Goal: Task Accomplishment & Management: Complete application form

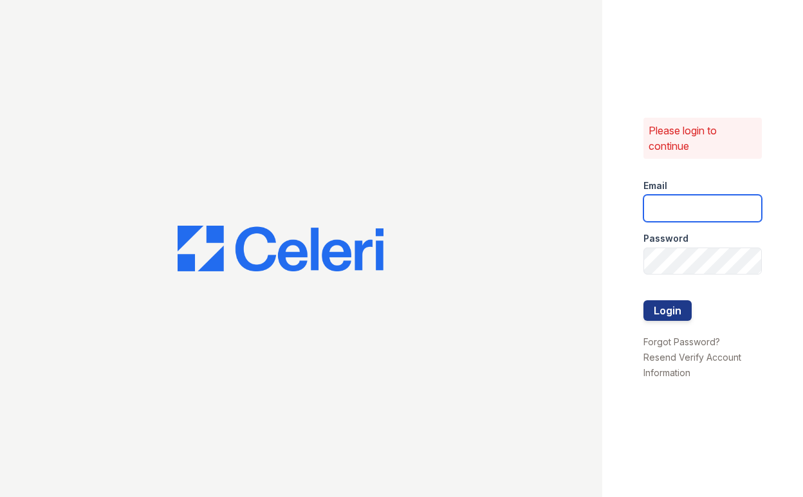
type input "[EMAIL_ADDRESS][DOMAIN_NAME]"
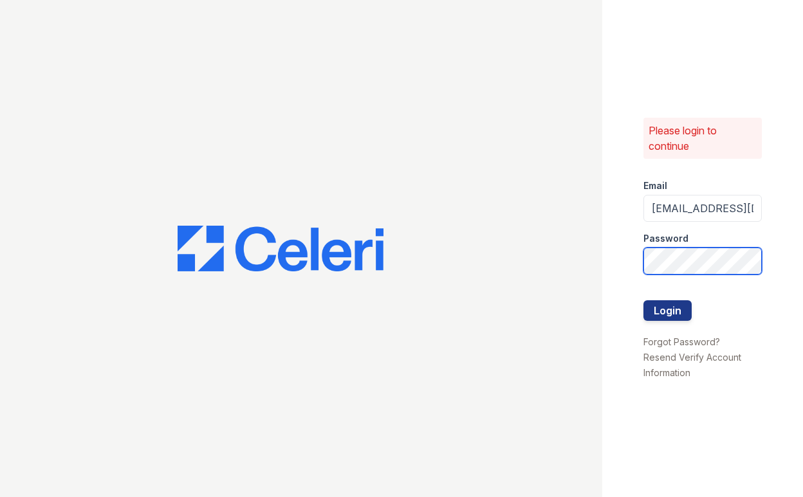
click at [667, 310] on button "Login" at bounding box center [668, 311] width 48 height 21
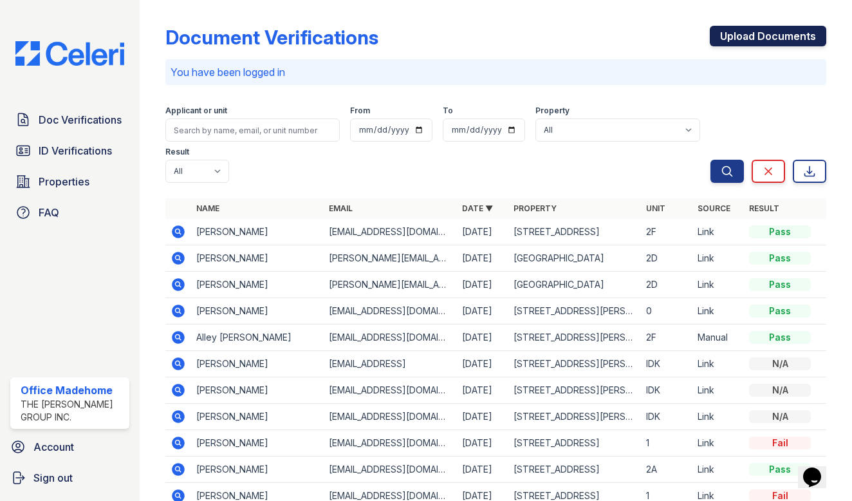
click at [734, 39] on link "Upload Documents" at bounding box center [768, 36] width 116 height 21
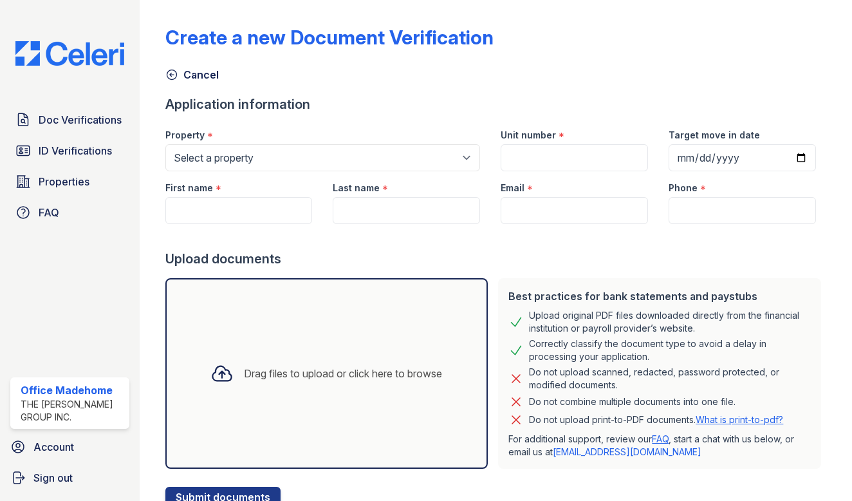
click at [436, 140] on div "Property *" at bounding box center [322, 131] width 315 height 26
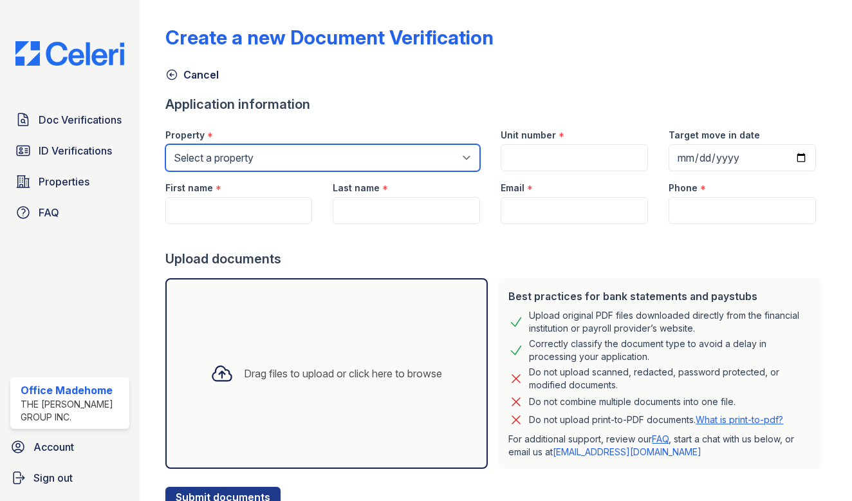
select select "5234"
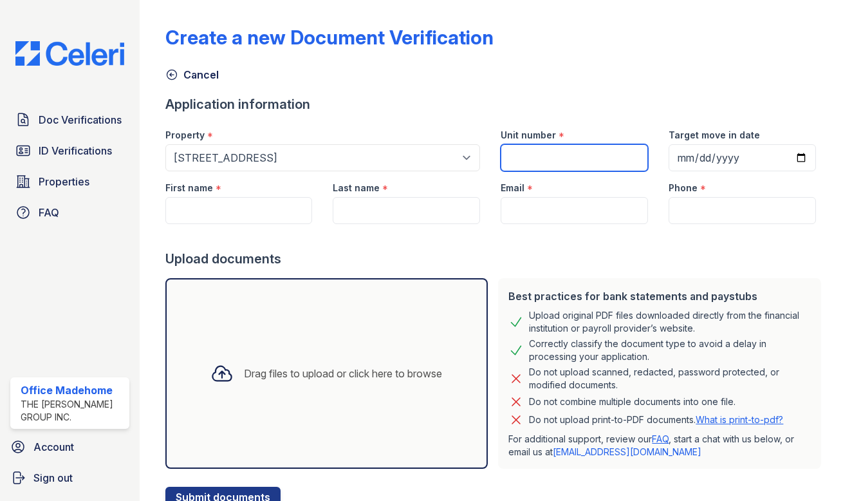
click at [584, 162] on input "Unit number" at bounding box center [574, 157] width 147 height 27
click at [526, 153] on input "Unit number" at bounding box center [574, 157] width 147 height 27
type input "1"
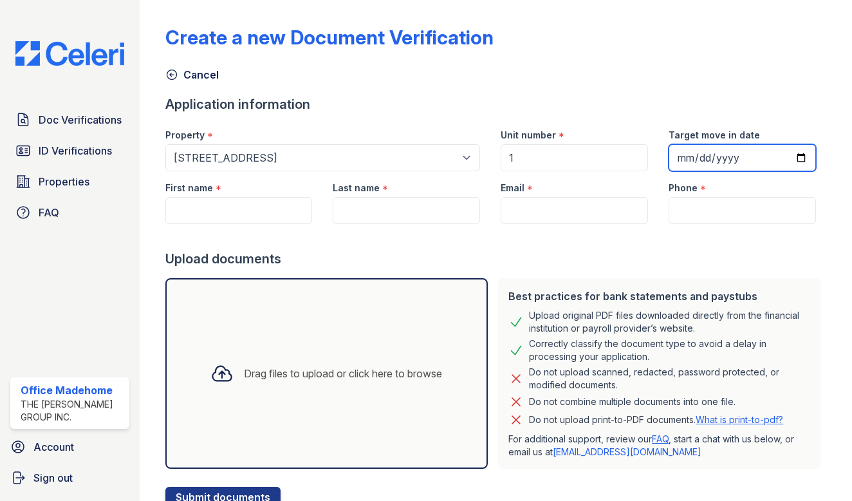
click at [686, 166] on input "Target move in date" at bounding box center [742, 157] width 147 height 27
type input "[DATE]"
click at [667, 91] on div "Create a new Document Verification Cancel Application information Property * Se…" at bounding box center [496, 256] width 662 height 502
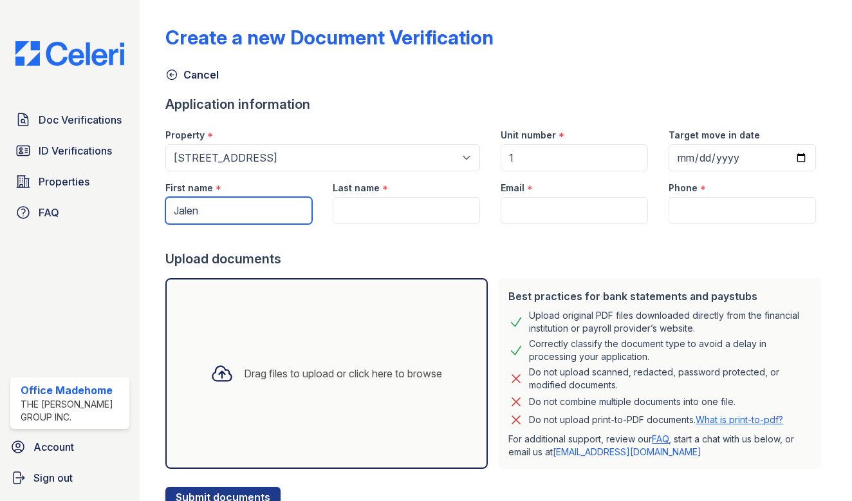
type input "Jalen"
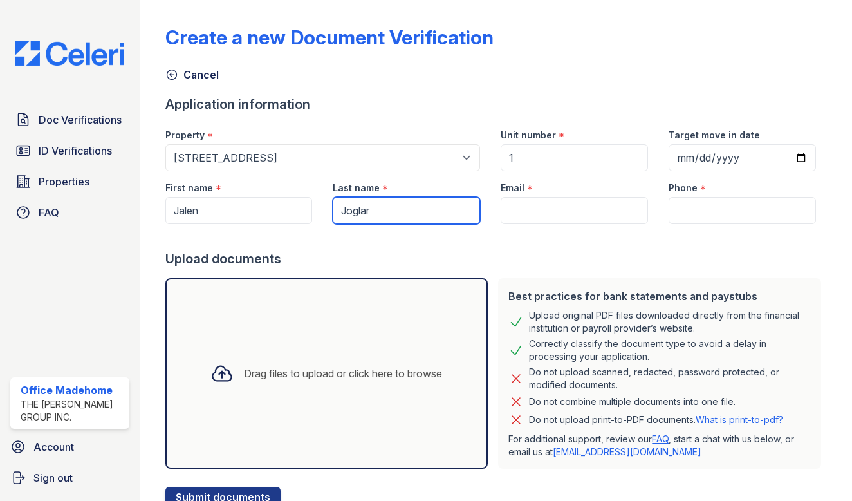
type input "Joglar"
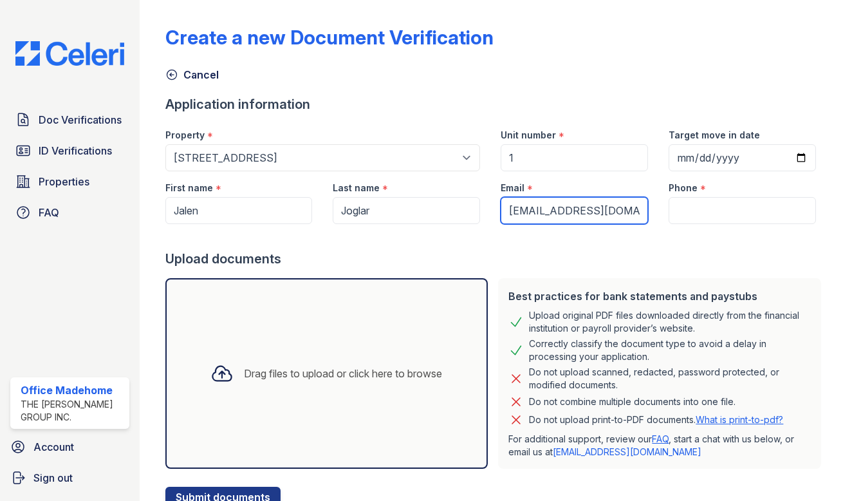
type input "jalenjoglar.s@gmail.com"
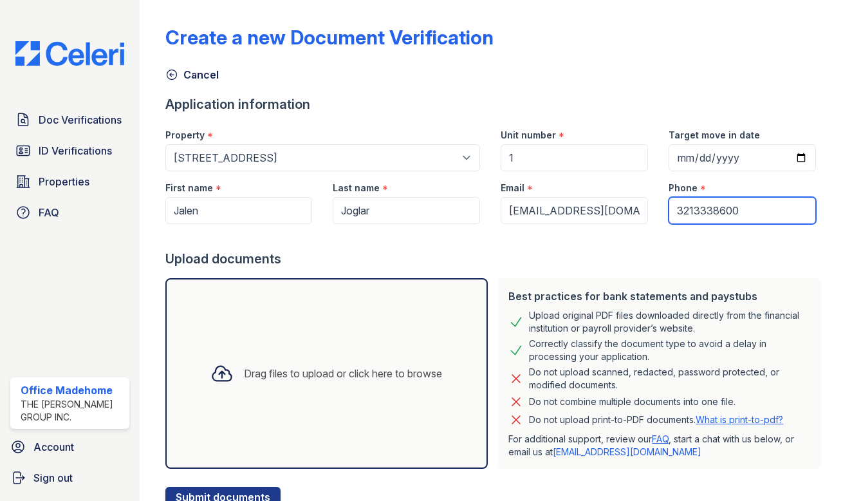
type input "3213338600"
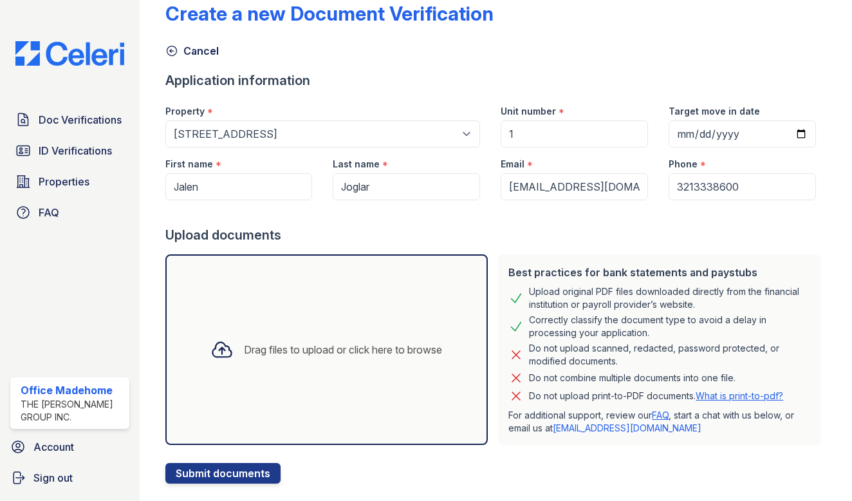
scroll to position [50, 0]
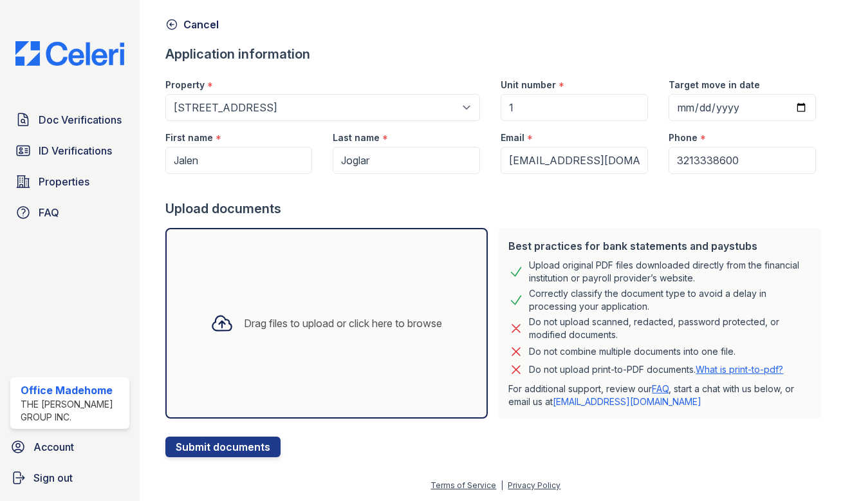
click at [580, 447] on form "Application information Property * Select a property 17 Troutman St 276 Nostran…" at bounding box center [496, 251] width 662 height 412
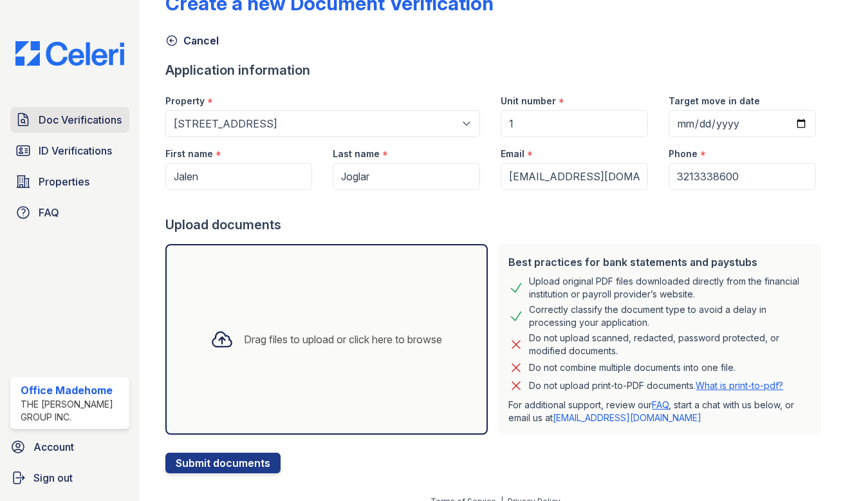
click at [86, 122] on span "Doc Verifications" at bounding box center [80, 119] width 83 height 15
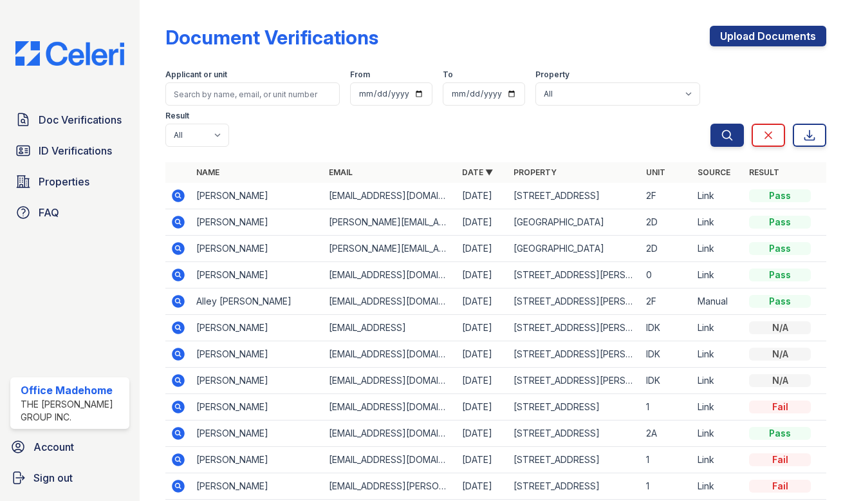
scroll to position [71, 0]
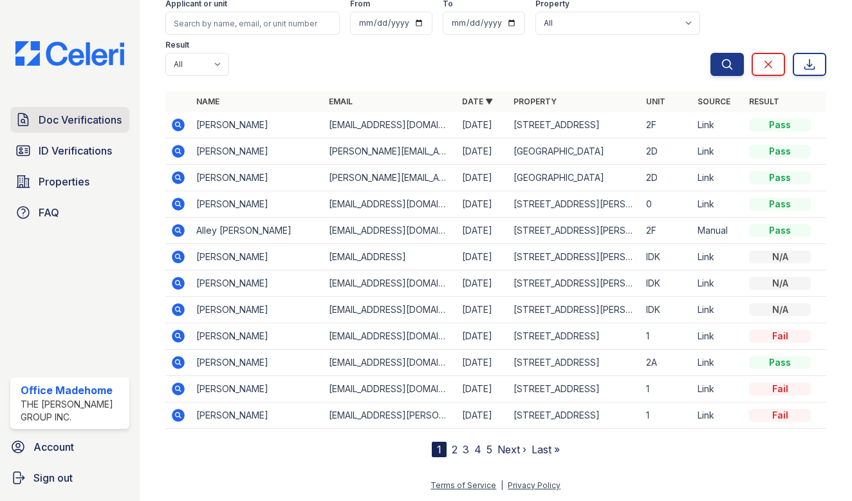
click at [86, 117] on span "Doc Verifications" at bounding box center [80, 119] width 83 height 15
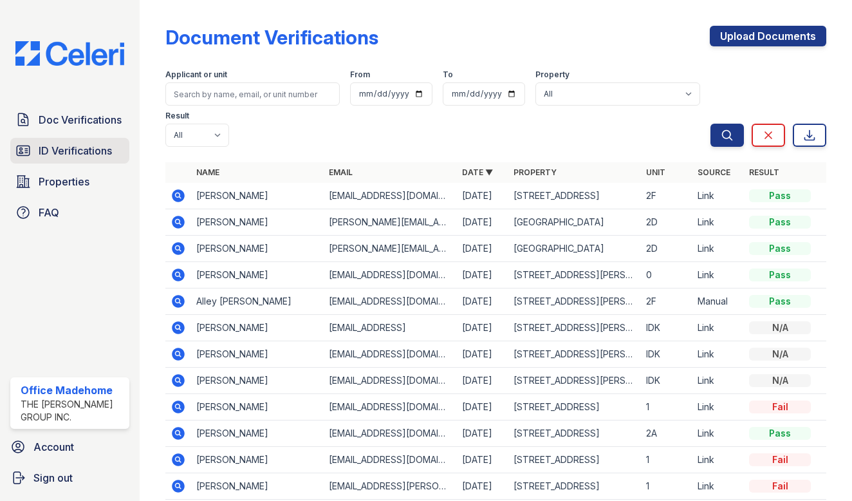
click at [75, 152] on span "ID Verifications" at bounding box center [75, 150] width 73 height 15
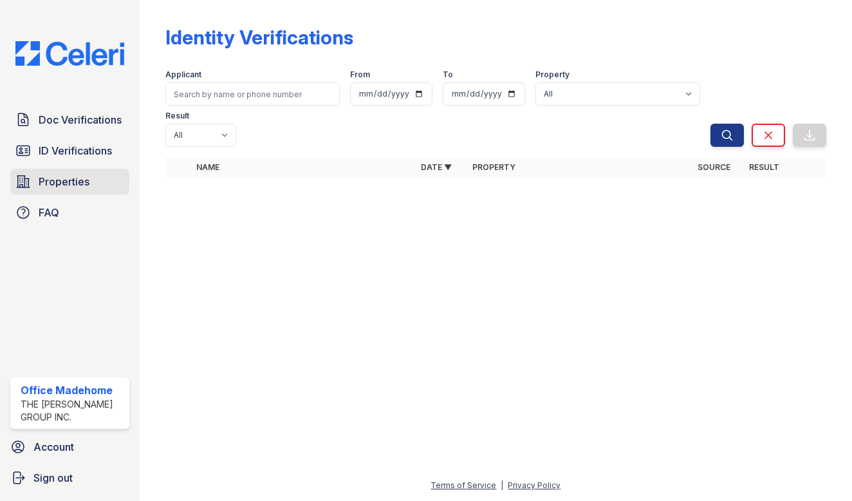
click at [77, 183] on span "Properties" at bounding box center [64, 181] width 51 height 15
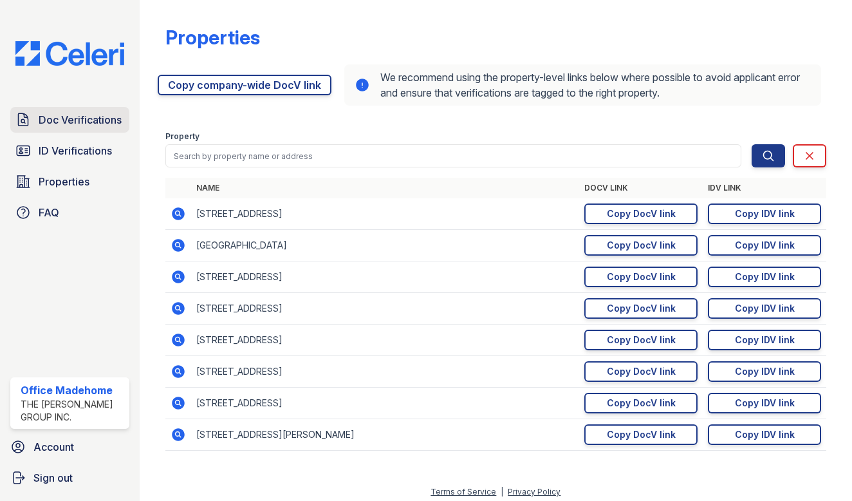
click at [77, 125] on span "Doc Verifications" at bounding box center [80, 119] width 83 height 15
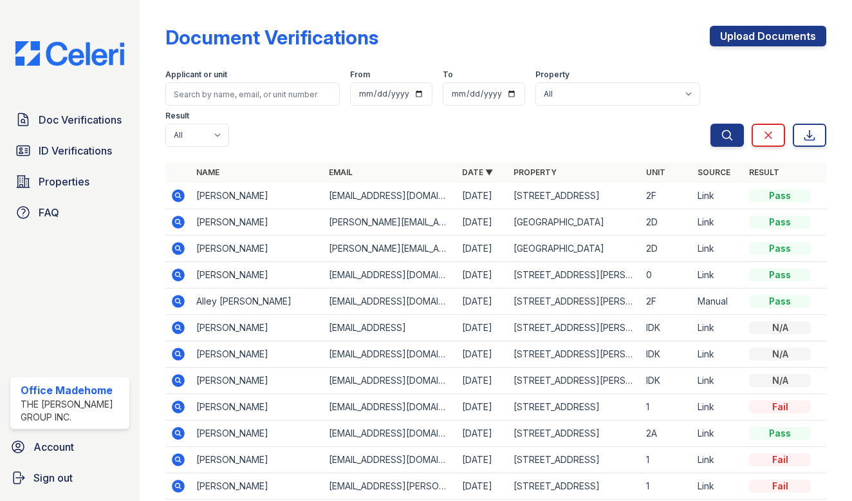
click at [74, 167] on div "Doc Verifications ID Verifications Properties FAQ" at bounding box center [69, 166] width 129 height 118
click at [70, 185] on span "Properties" at bounding box center [64, 181] width 51 height 15
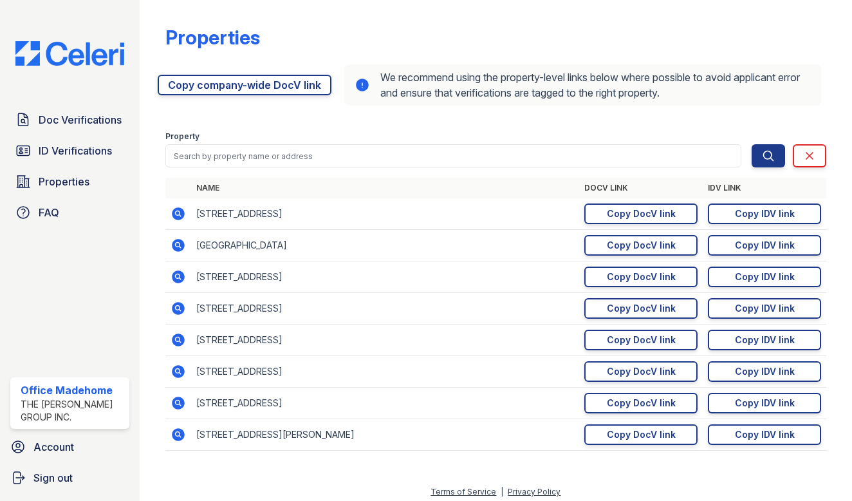
scroll to position [6, 0]
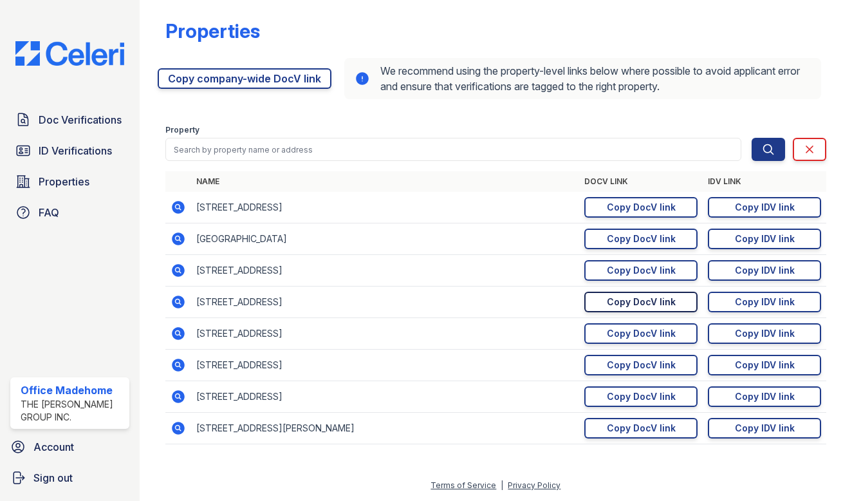
click at [665, 305] on link "Copy DocV link Copy link" at bounding box center [640, 302] width 113 height 21
click at [764, 300] on div "Copy IDV link" at bounding box center [765, 301] width 60 height 13
click at [607, 301] on div "Copy DocV link" at bounding box center [641, 301] width 69 height 13
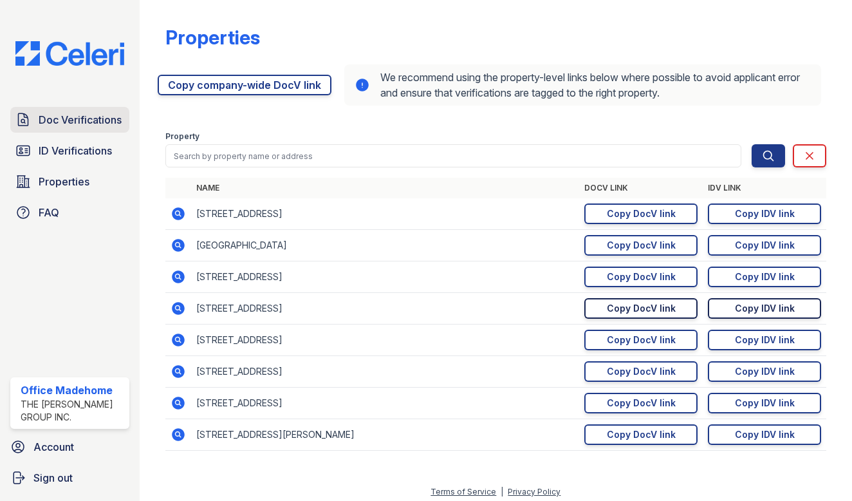
click at [75, 120] on span "Doc Verifications" at bounding box center [80, 119] width 83 height 15
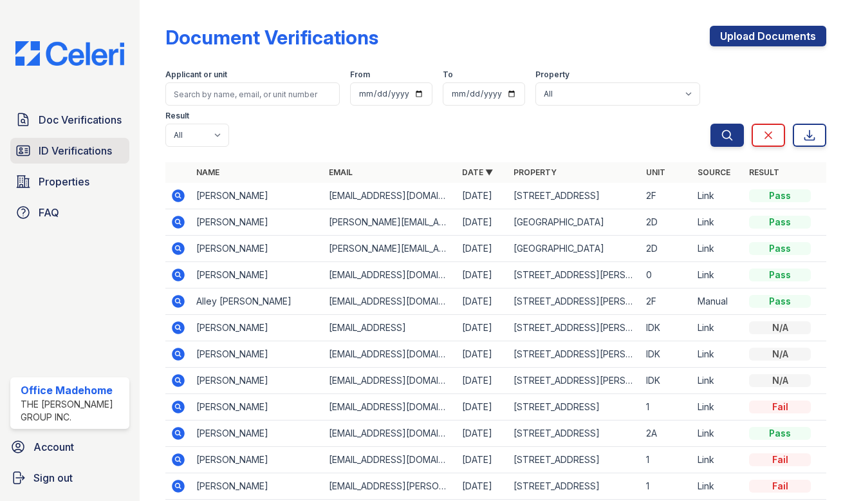
click at [84, 149] on span "ID Verifications" at bounding box center [75, 150] width 73 height 15
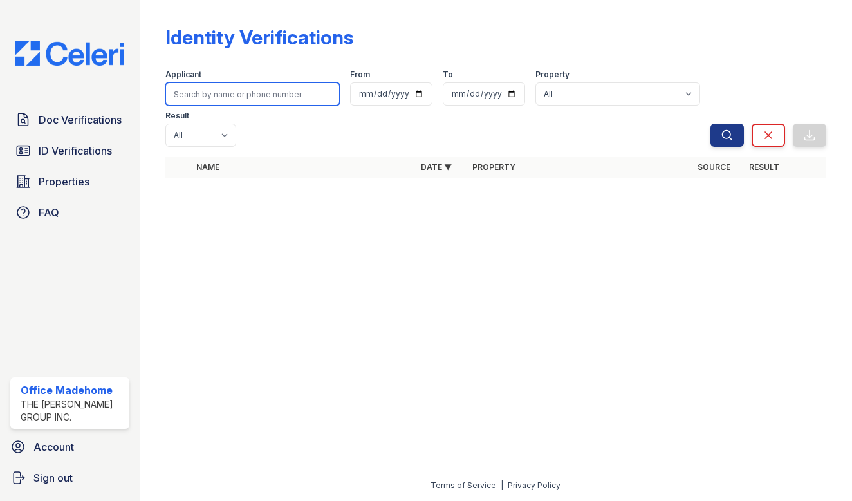
click at [262, 90] on input "search" at bounding box center [252, 93] width 175 height 23
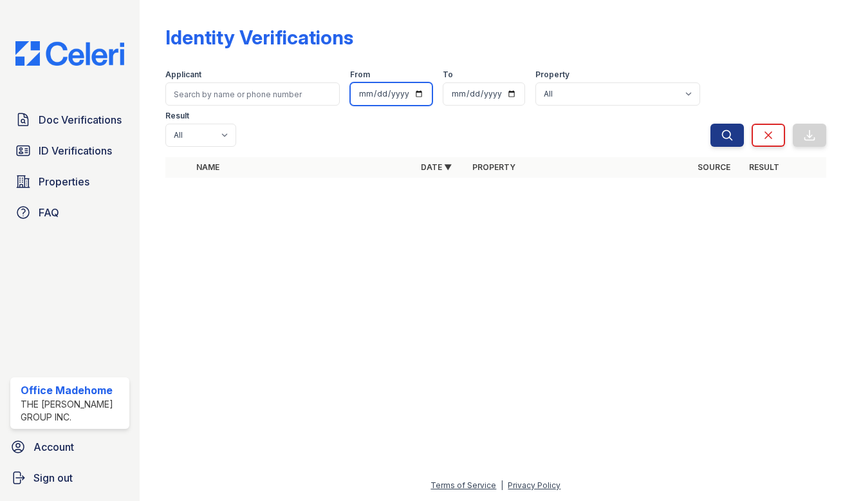
click at [388, 91] on input "date" at bounding box center [391, 93] width 82 height 23
click at [260, 107] on div "Applicant From To Property All 17 Troutman St 276 Nostrand Ave 679 Grand St 70 …" at bounding box center [438, 105] width 546 height 82
click at [93, 120] on span "Doc Verifications" at bounding box center [80, 119] width 83 height 15
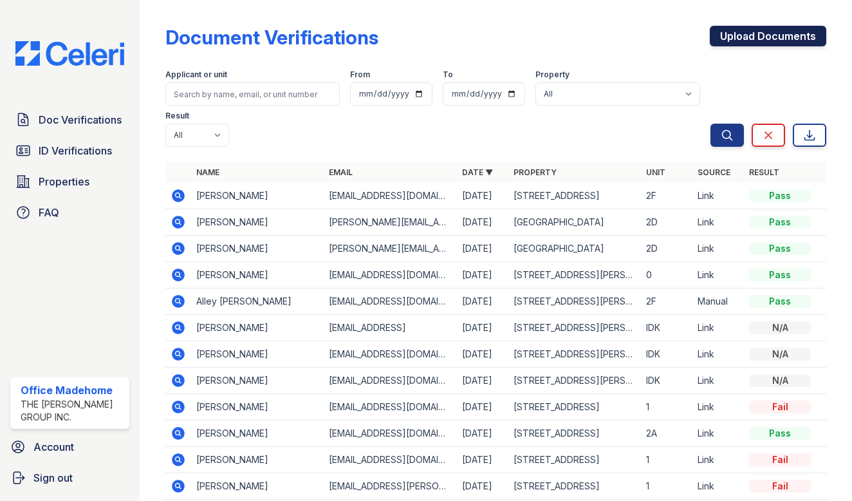
click at [733, 39] on link "Upload Documents" at bounding box center [768, 36] width 116 height 21
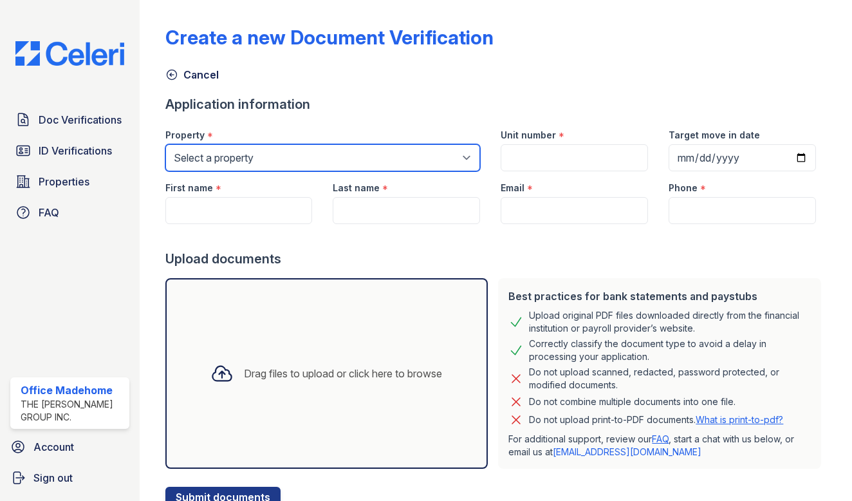
select select "5234"
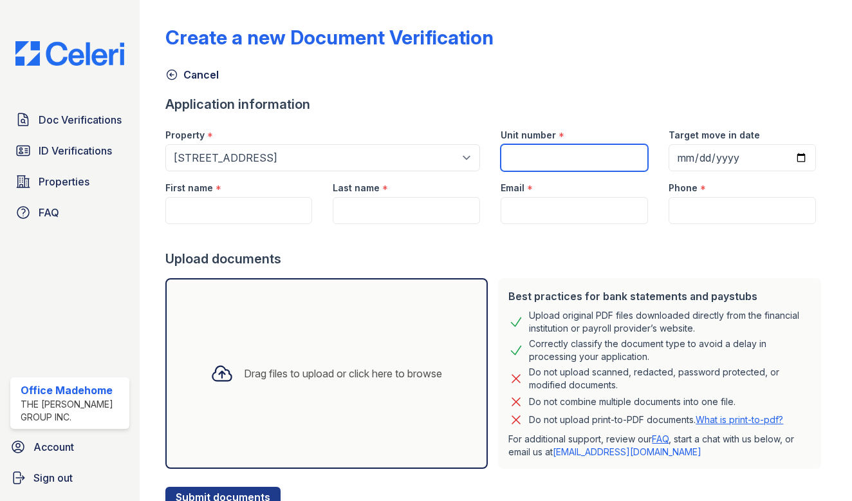
click at [506, 155] on input "Unit number" at bounding box center [574, 157] width 147 height 27
type input "1"
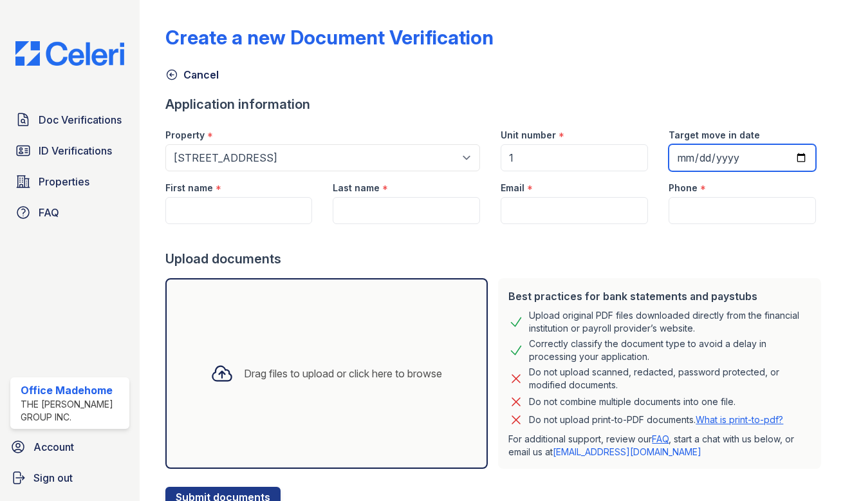
click at [701, 160] on input "Target move in date" at bounding box center [742, 157] width 147 height 27
type input "[DATE]"
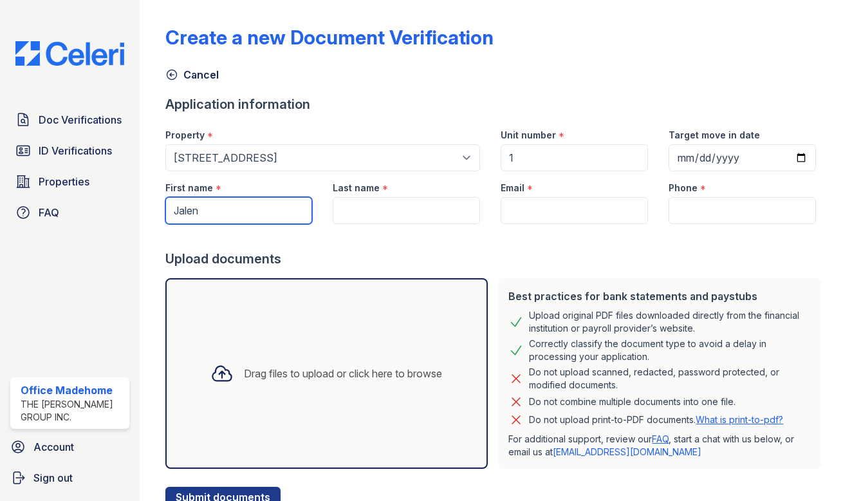
type input "Jalen"
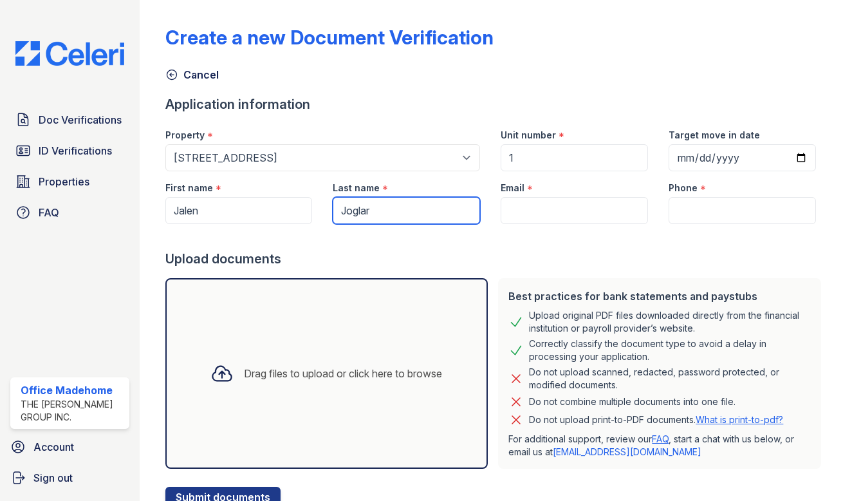
type input "Joglar"
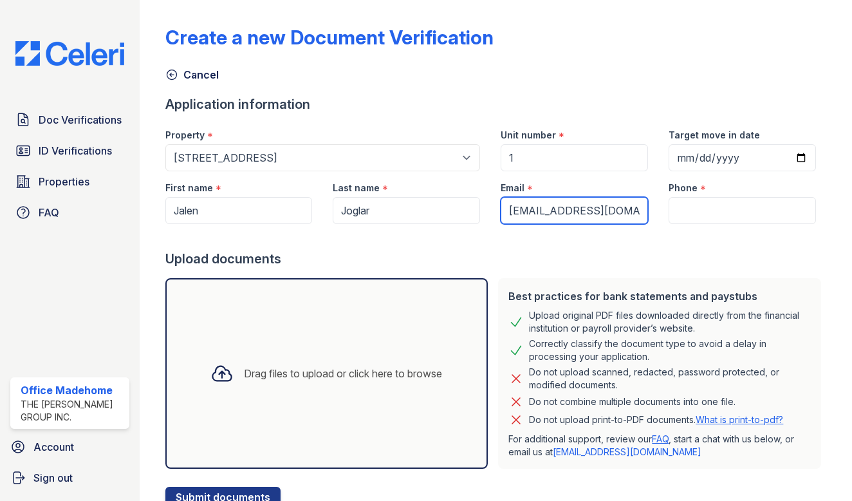
type input "jalenjoglar.s@gmail.com"
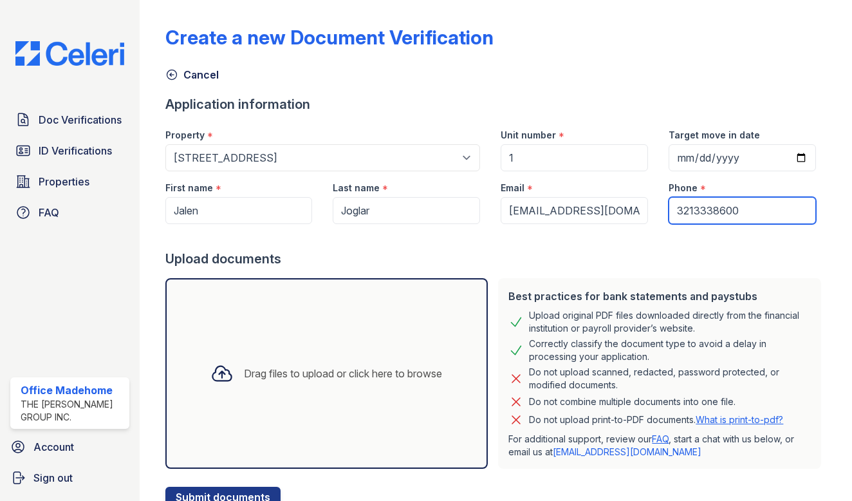
type input "3213338600"
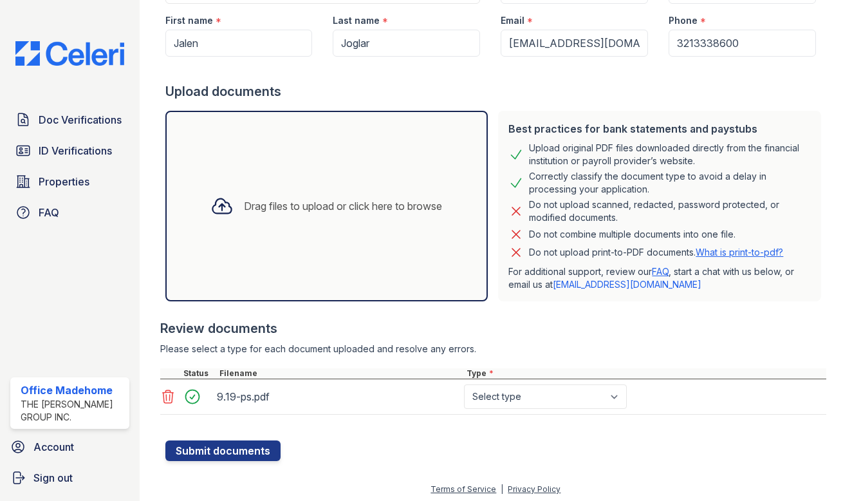
scroll to position [171, 0]
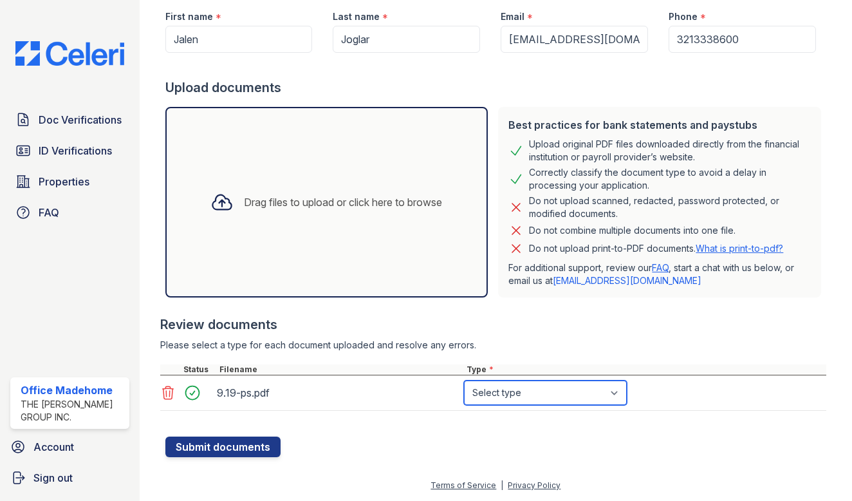
select select "paystub"
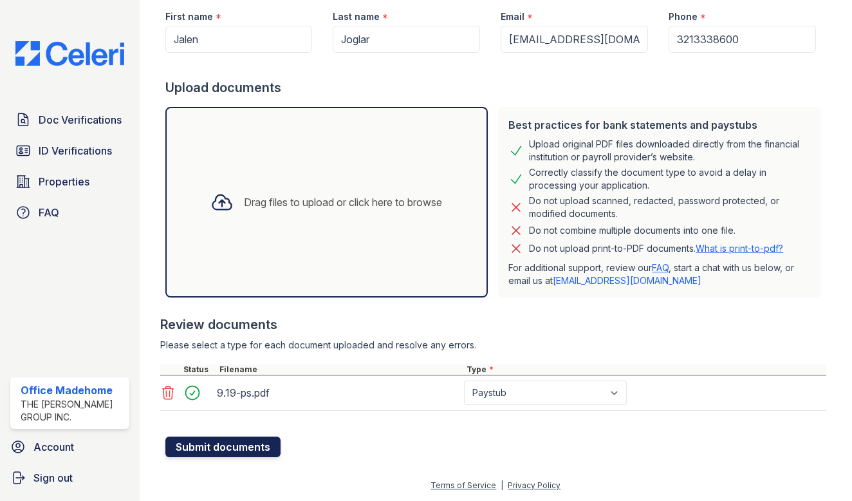
click at [264, 444] on button "Submit documents" at bounding box center [222, 446] width 115 height 21
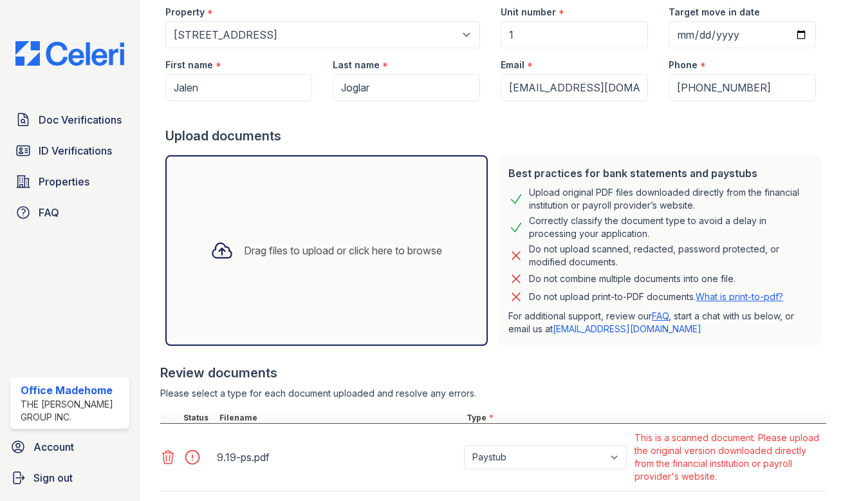
scroll to position [239, 0]
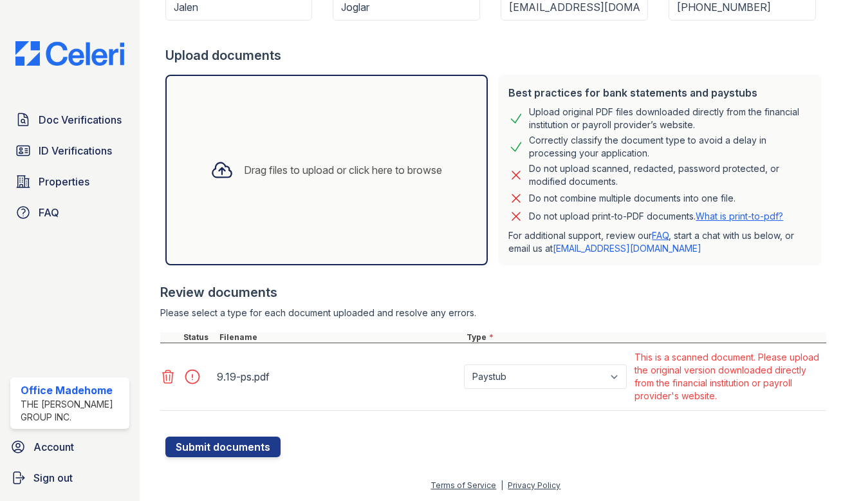
click at [167, 375] on icon at bounding box center [167, 376] width 15 height 15
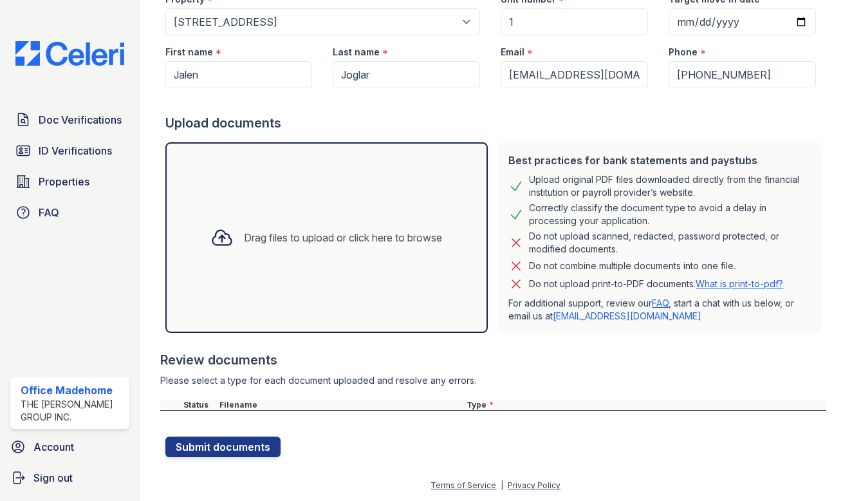
scroll to position [0, 0]
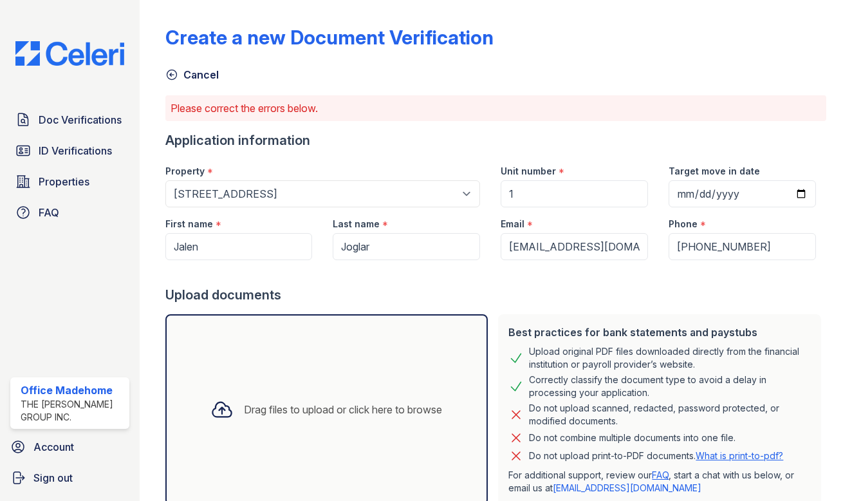
click at [239, 228] on div "First name *" at bounding box center [238, 220] width 147 height 26
click at [236, 237] on input "Jalen" at bounding box center [238, 246] width 147 height 27
click at [235, 238] on input "Jalen" at bounding box center [238, 246] width 147 height 27
type input "[PERSON_NAME]"
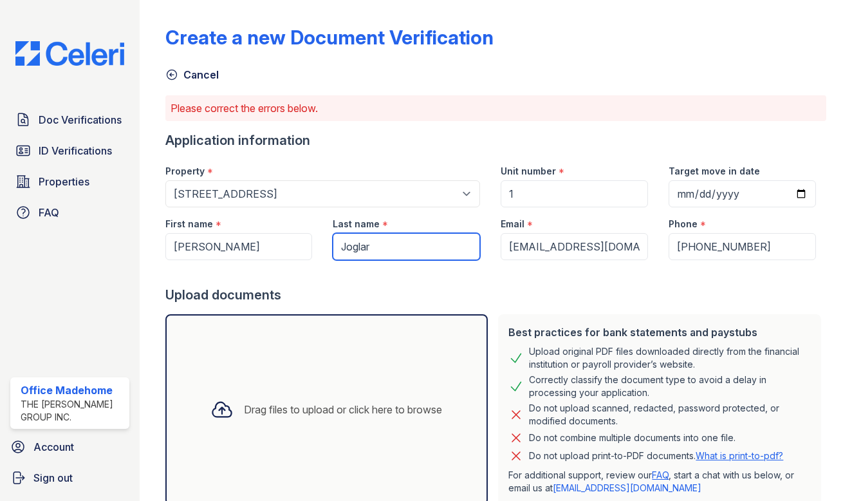
click at [384, 252] on input "Joglar" at bounding box center [406, 246] width 147 height 27
click at [425, 245] on input "Joglar" at bounding box center [406, 246] width 147 height 27
type input "Sirkeci"
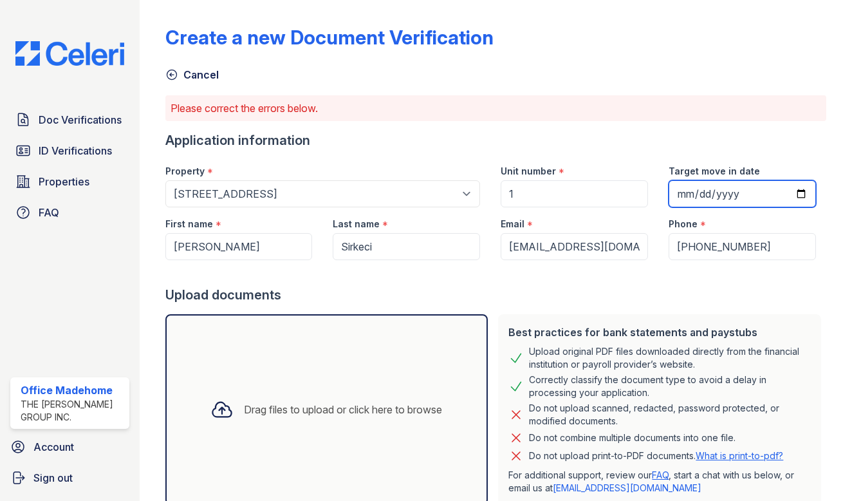
click at [689, 193] on input "[DATE]" at bounding box center [742, 193] width 147 height 27
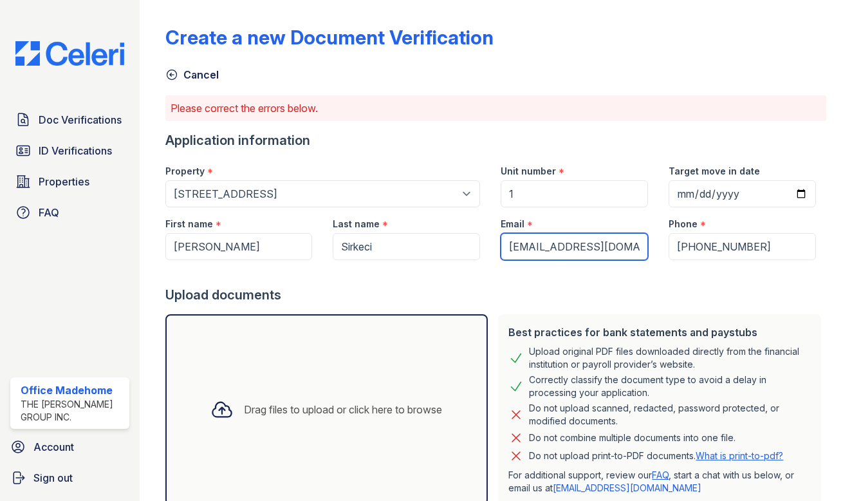
click at [591, 250] on input "jalenjoglar.s@gmail.com" at bounding box center [574, 246] width 147 height 27
type input "[EMAIL_ADDRESS][DOMAIN_NAME]"
click at [719, 385] on div "Correctly classify the document type to avoid a delay in processing your applic…" at bounding box center [670, 386] width 282 height 26
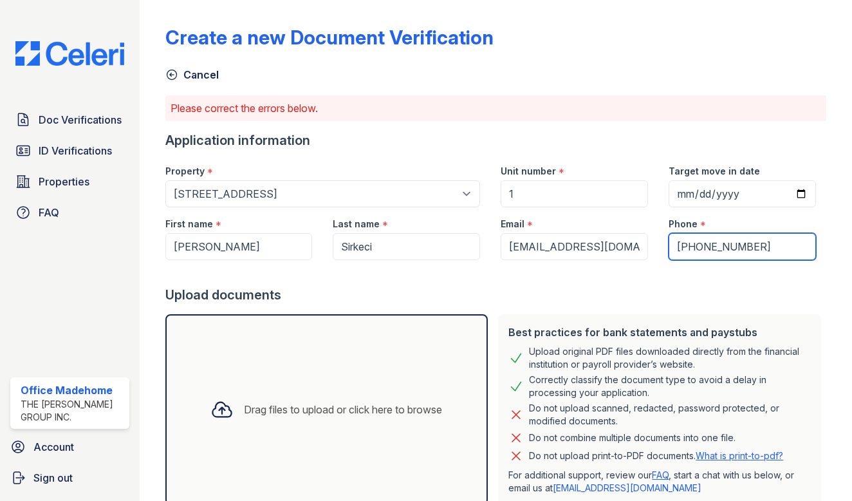
click at [739, 257] on input "+13213338600" at bounding box center [742, 246] width 147 height 27
click at [739, 252] on input "+13213338600" at bounding box center [742, 246] width 147 height 27
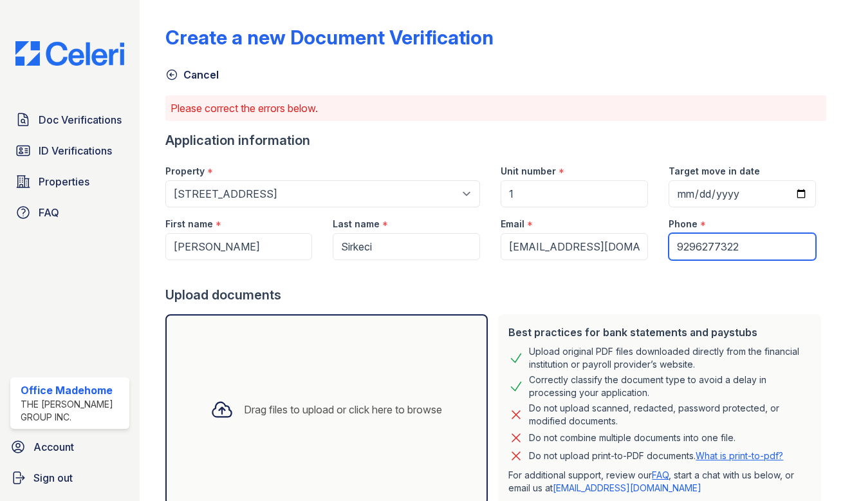
type input "9296277322"
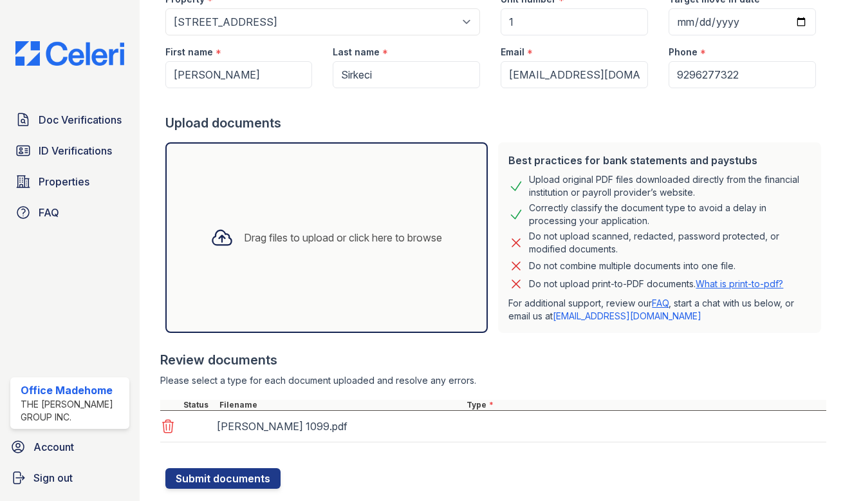
scroll to position [203, 0]
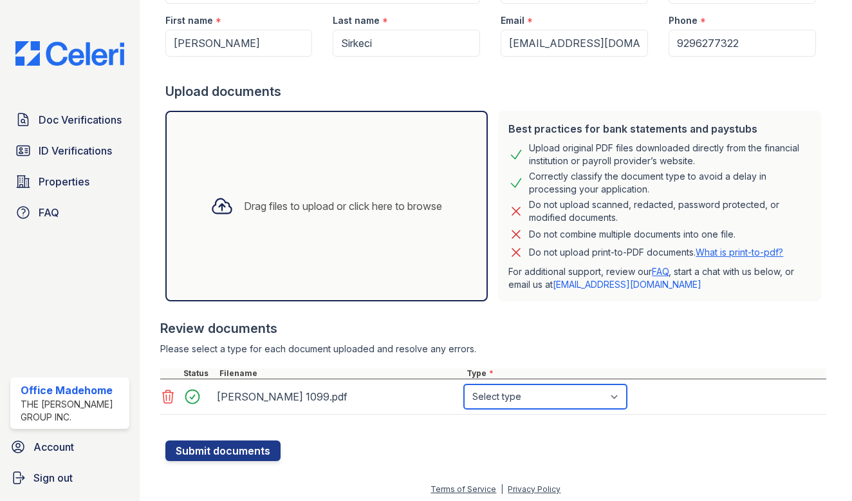
select select "tax_documents"
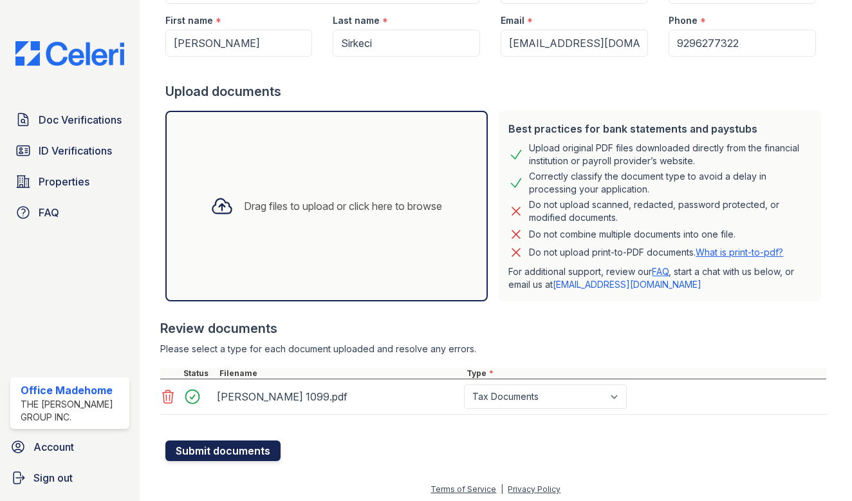
click at [221, 451] on button "Submit documents" at bounding box center [222, 450] width 115 height 21
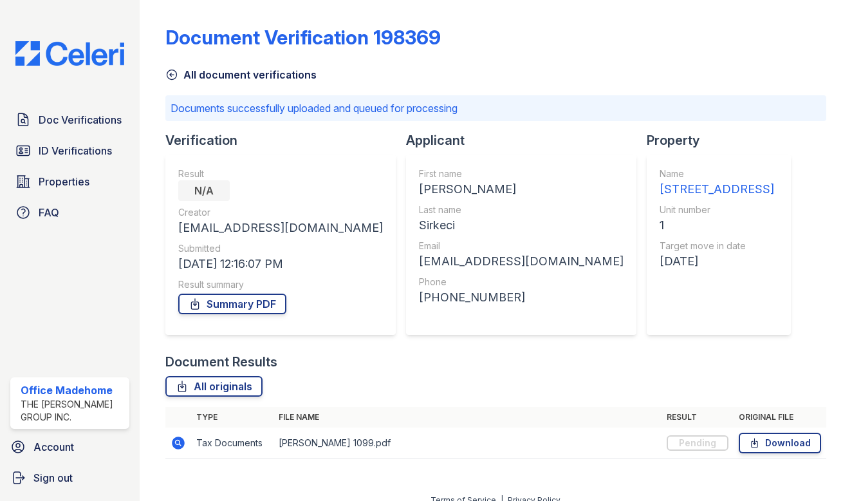
click at [419, 225] on div "Sirkeci" at bounding box center [521, 225] width 205 height 18
click at [88, 112] on span "Doc Verifications" at bounding box center [80, 119] width 83 height 15
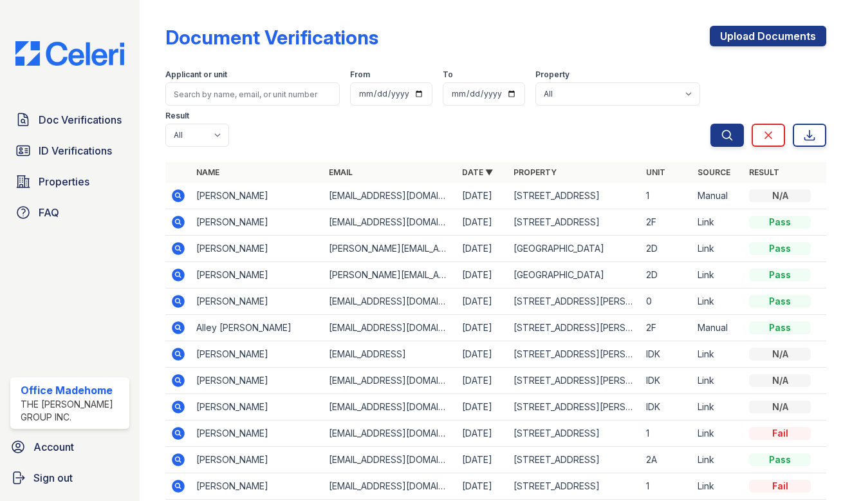
click at [236, 199] on td "[PERSON_NAME]" at bounding box center [257, 196] width 133 height 26
click at [177, 195] on icon at bounding box center [177, 194] width 3 height 3
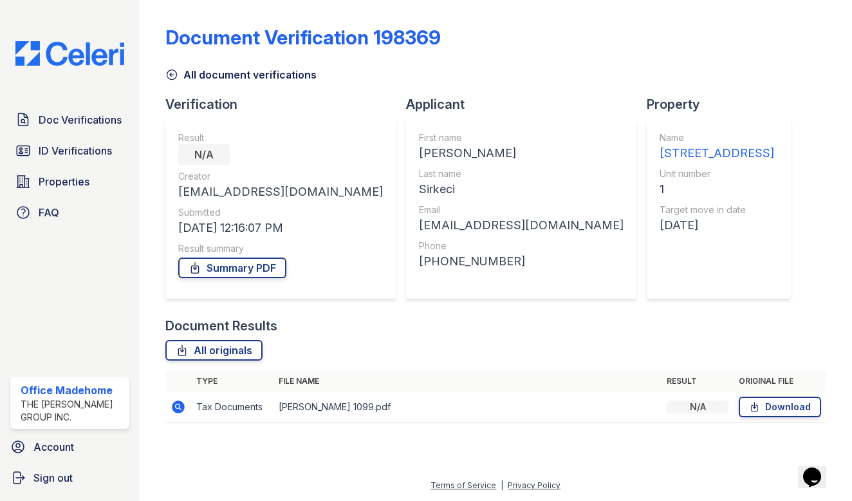
click at [175, 73] on icon at bounding box center [171, 74] width 13 height 13
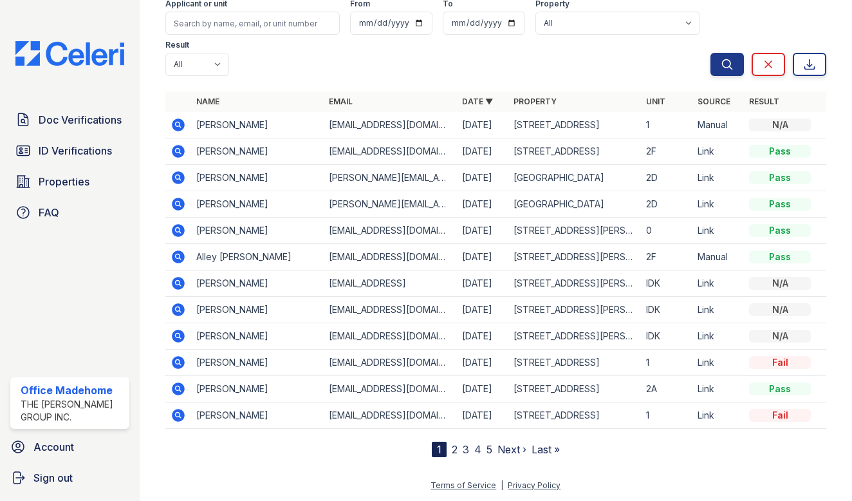
scroll to position [63, 0]
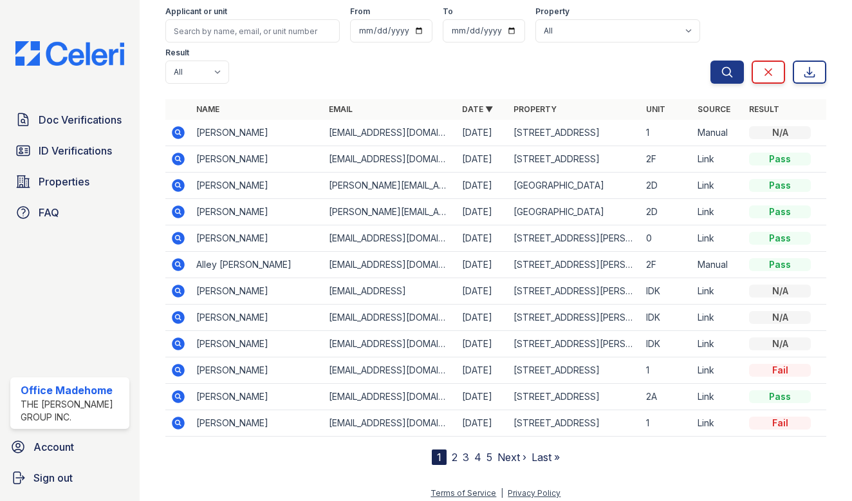
click at [479, 133] on td "[DATE]" at bounding box center [482, 133] width 51 height 26
click at [476, 133] on td "[DATE]" at bounding box center [482, 133] width 51 height 26
click at [176, 133] on icon at bounding box center [178, 132] width 15 height 15
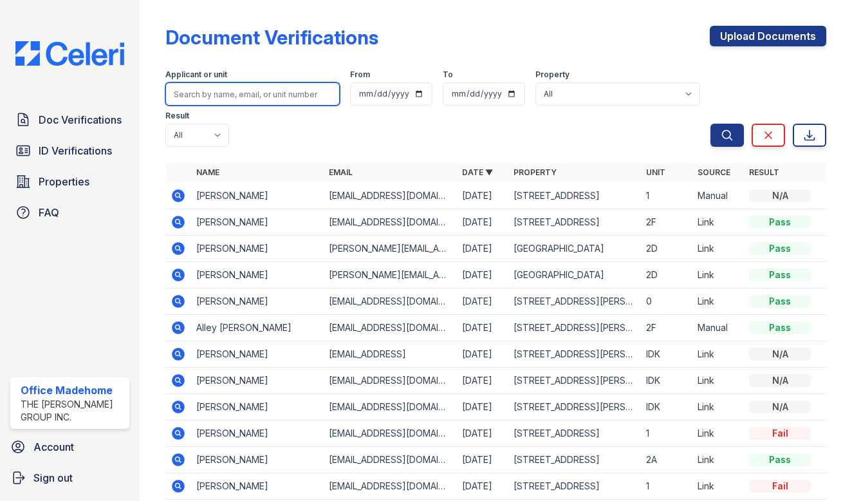
click at [248, 95] on input "search" at bounding box center [252, 93] width 175 height 23
click at [371, 195] on td "[EMAIL_ADDRESS][DOMAIN_NAME]" at bounding box center [390, 196] width 133 height 26
click at [769, 199] on div "N/A" at bounding box center [780, 195] width 62 height 13
click at [205, 199] on td "[PERSON_NAME]" at bounding box center [257, 196] width 133 height 26
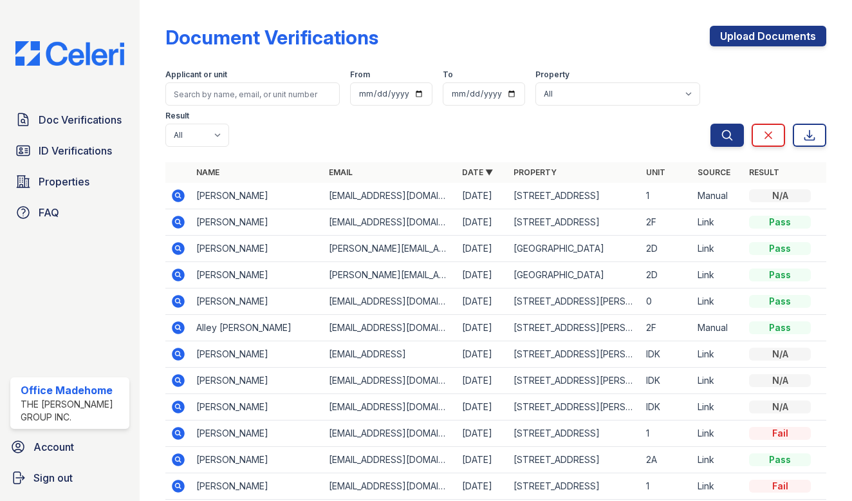
click at [186, 198] on td at bounding box center [178, 196] width 26 height 26
click at [180, 196] on icon at bounding box center [178, 195] width 15 height 15
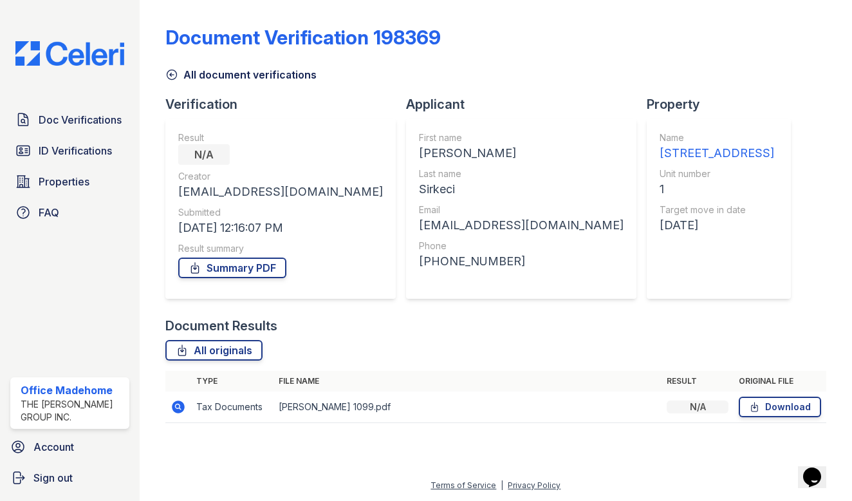
click at [192, 407] on td "Tax Documents" at bounding box center [232, 407] width 82 height 32
click at [172, 77] on icon at bounding box center [171, 74] width 13 height 13
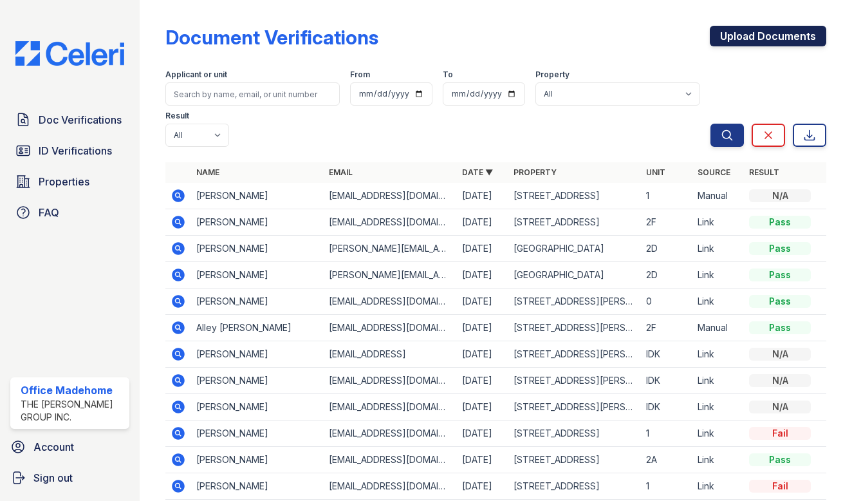
click at [754, 31] on link "Upload Documents" at bounding box center [768, 36] width 116 height 21
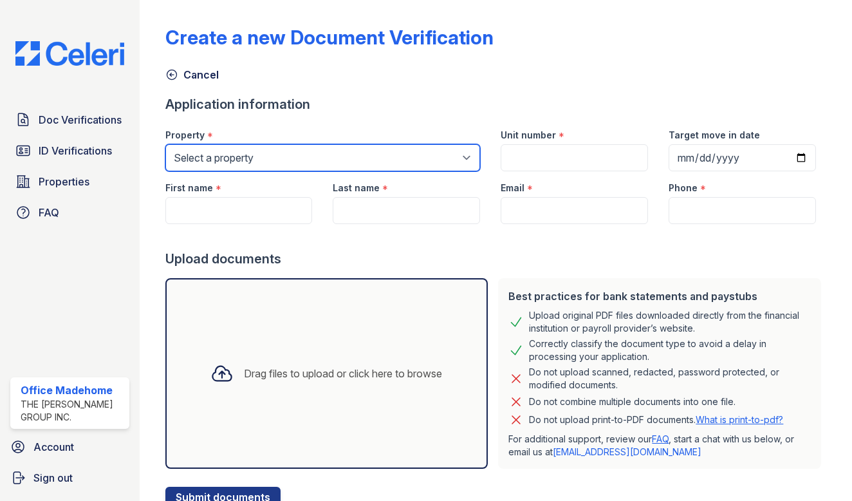
select select "5234"
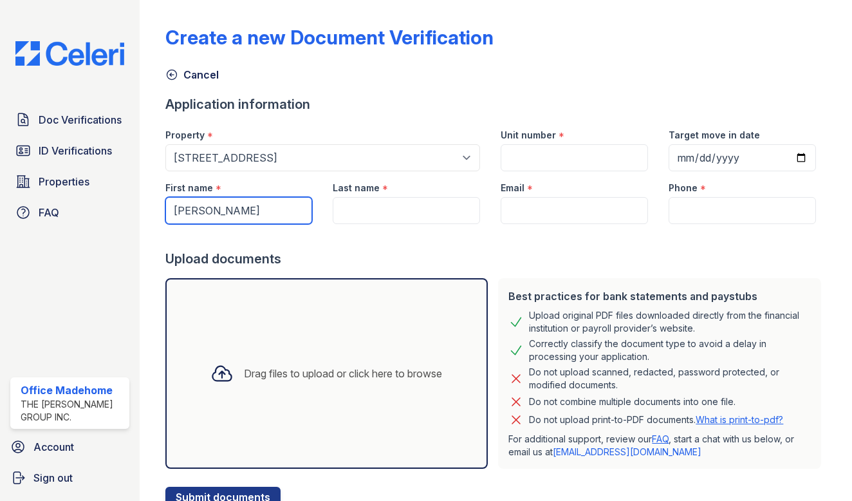
type input "[PERSON_NAME]"
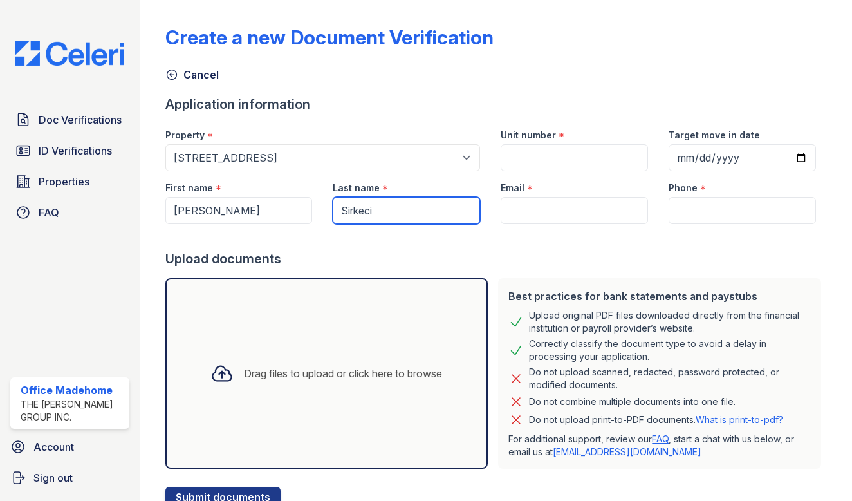
type input "Sirkeci"
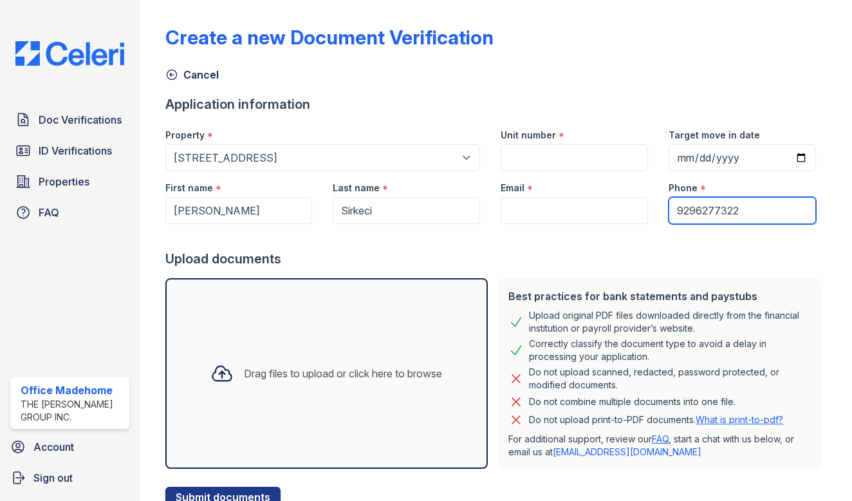
type input "9296277322"
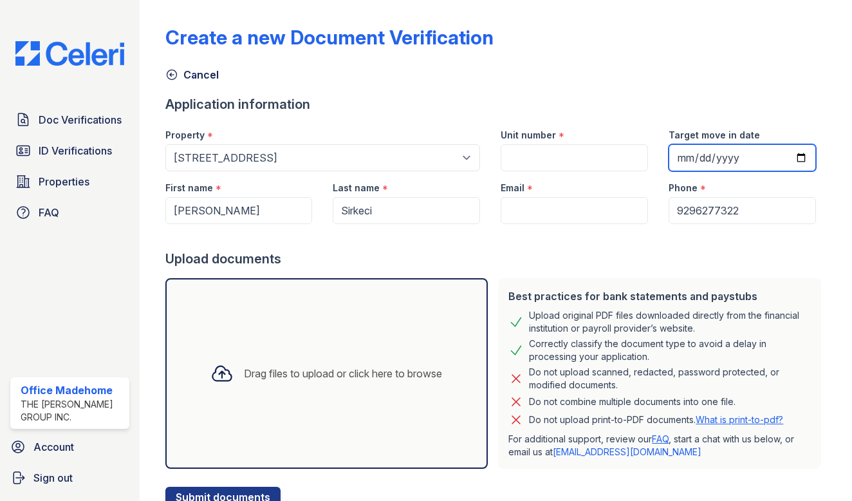
click at [742, 169] on input "Target move in date" at bounding box center [742, 157] width 147 height 27
type input "[DATE]"
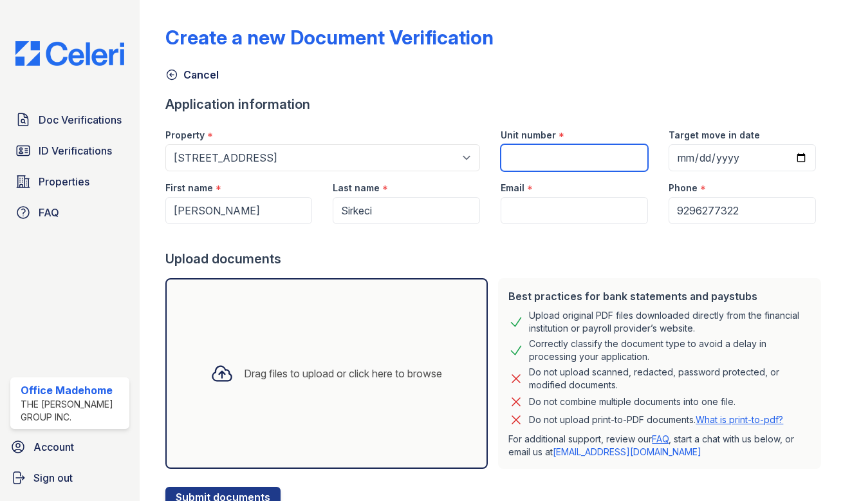
click at [568, 161] on input "Unit number" at bounding box center [574, 157] width 147 height 27
type input "1"
click at [490, 214] on div "Email *" at bounding box center [574, 197] width 168 height 53
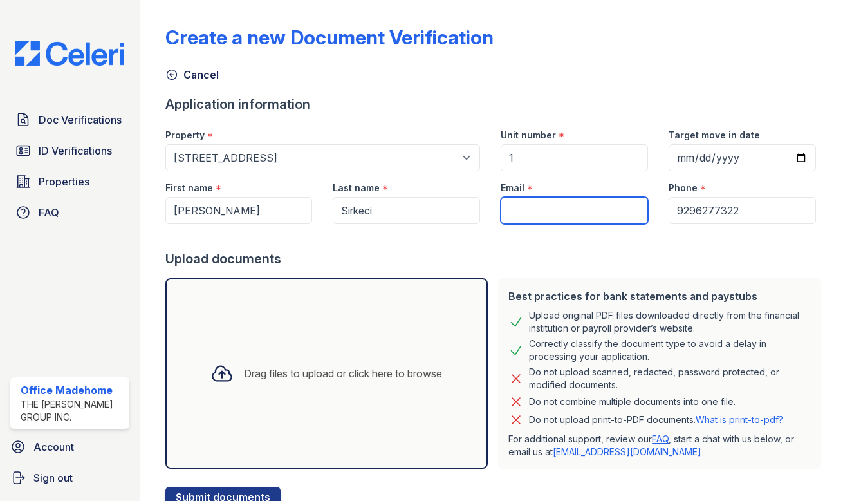
paste input "[EMAIL_ADDRESS][DOMAIN_NAME]"
type input "[EMAIL_ADDRESS][DOMAIN_NAME]"
click at [694, 283] on div "Best practices for bank statements and paystubs Upload original PDF files downl…" at bounding box center [659, 373] width 323 height 190
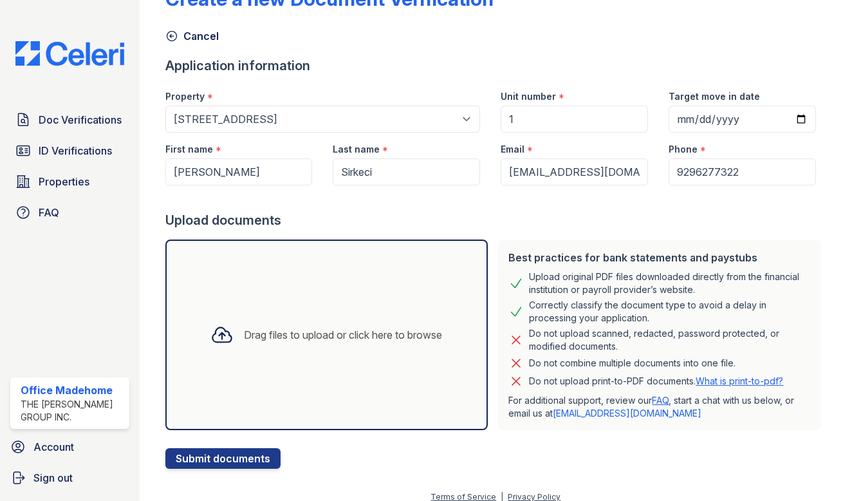
scroll to position [50, 0]
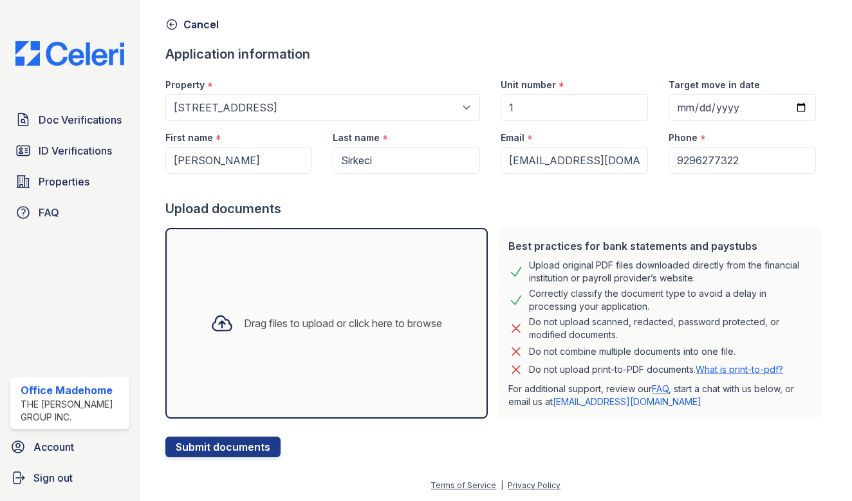
click at [341, 311] on div "Drag files to upload or click here to browse" at bounding box center [326, 323] width 252 height 44
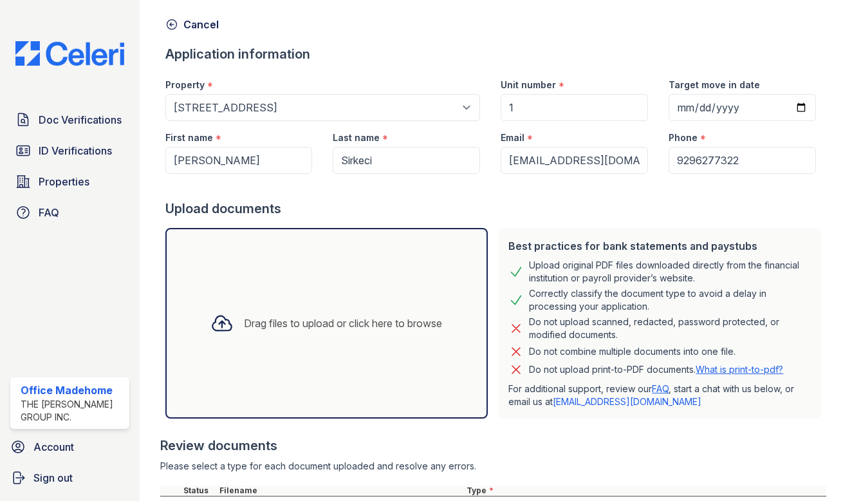
scroll to position [279, 0]
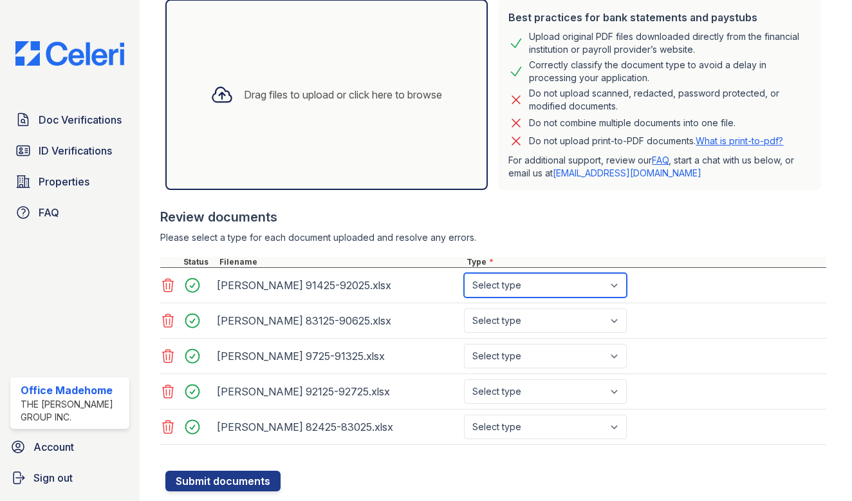
select select "paystub"
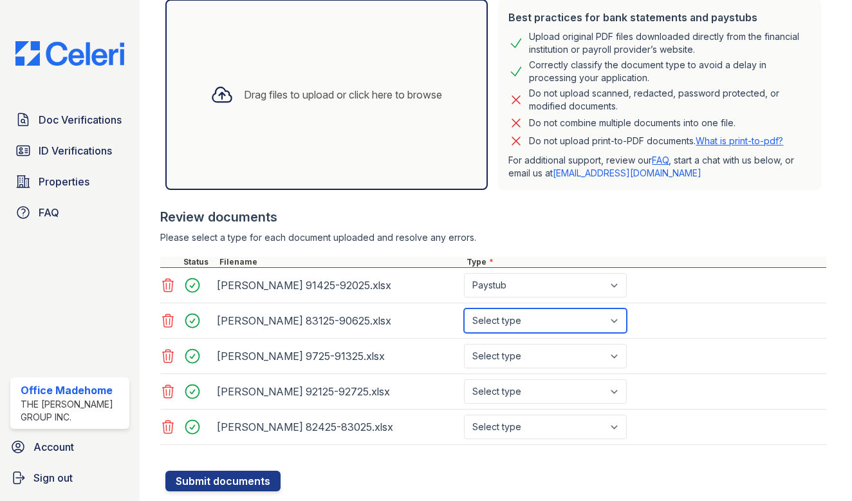
select select "paystub"
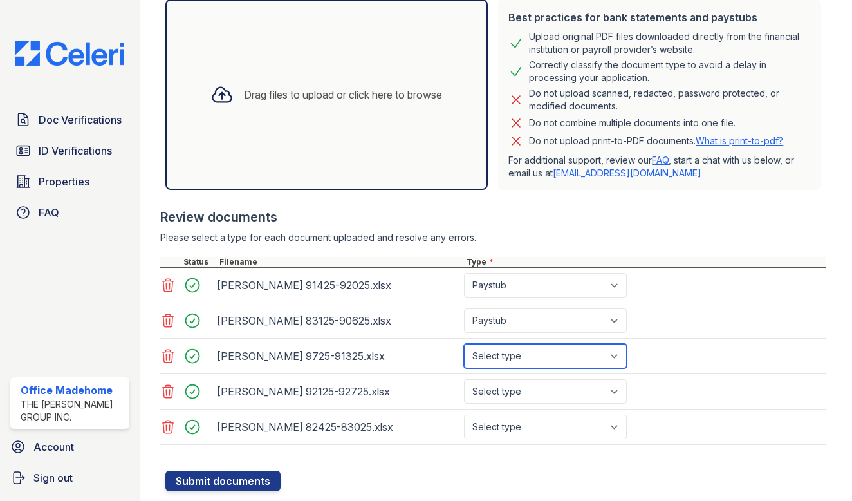
select select "paystub"
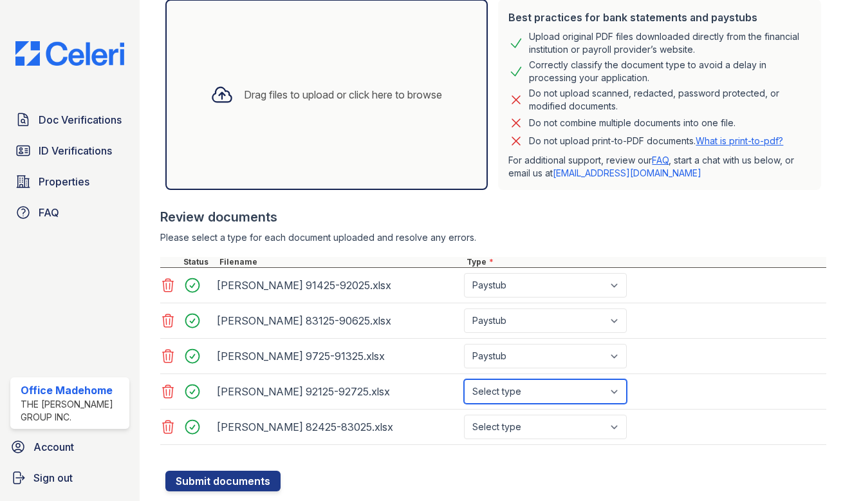
select select "paystub"
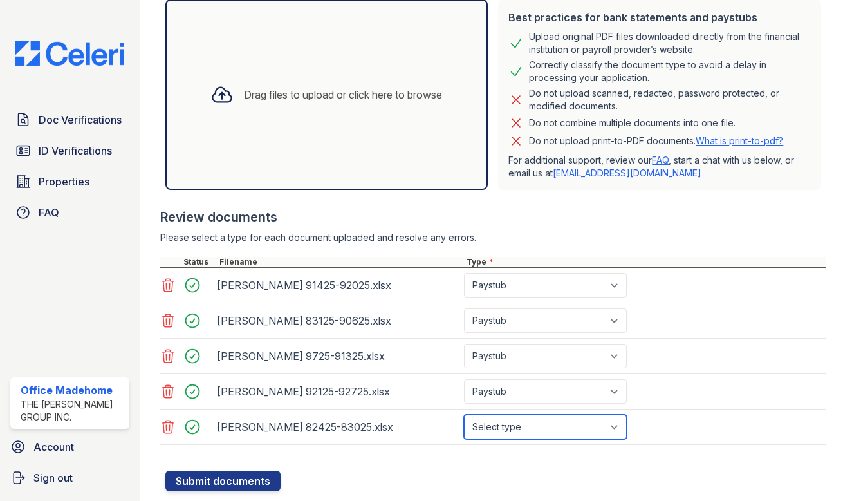
select select "paystub"
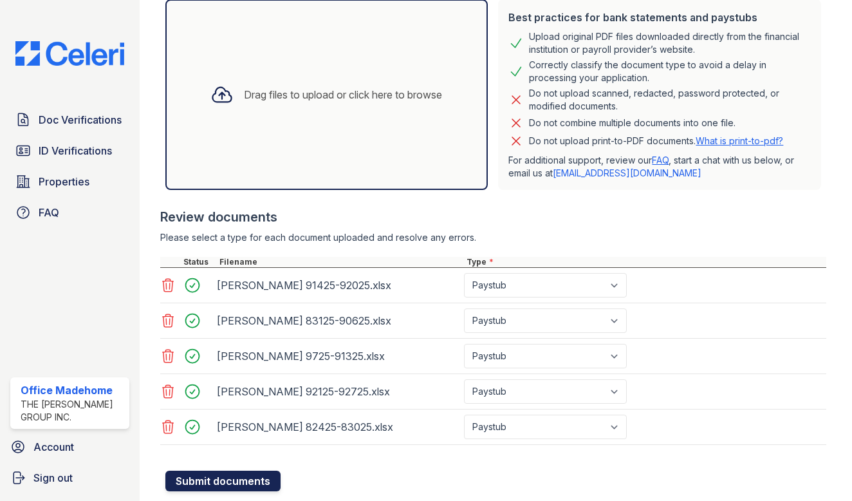
click at [243, 484] on button "Submit documents" at bounding box center [222, 480] width 115 height 21
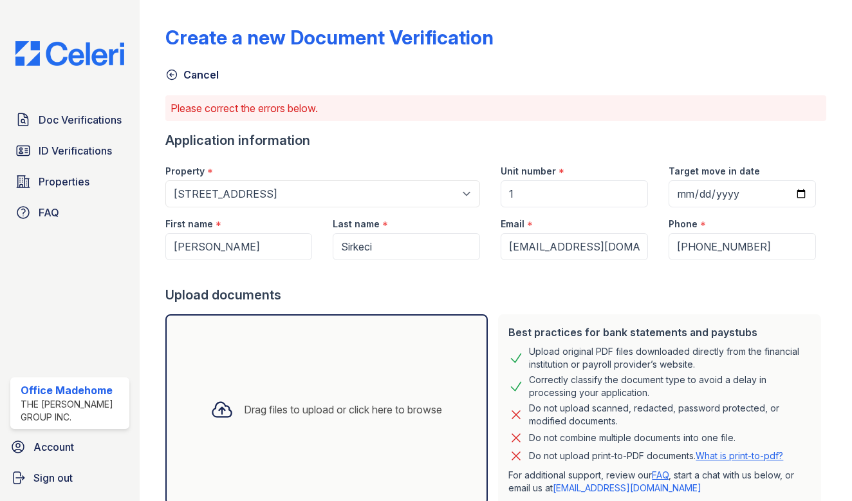
scroll to position [355, 0]
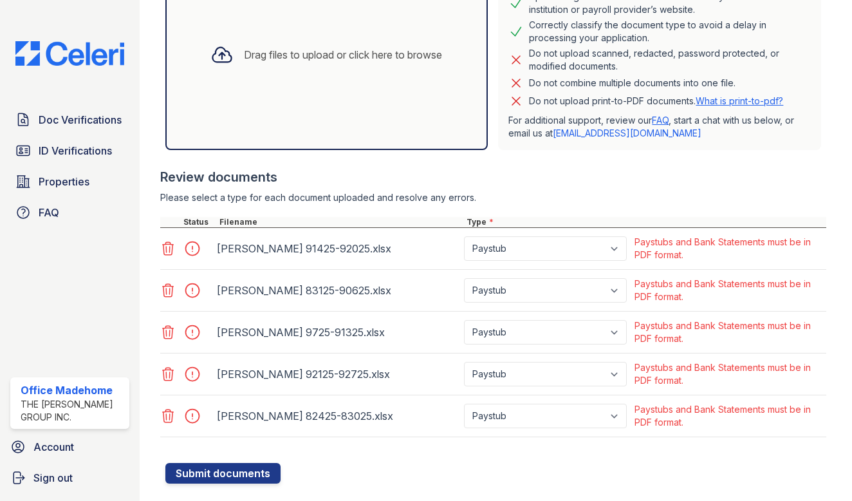
click at [174, 250] on icon at bounding box center [167, 248] width 15 height 15
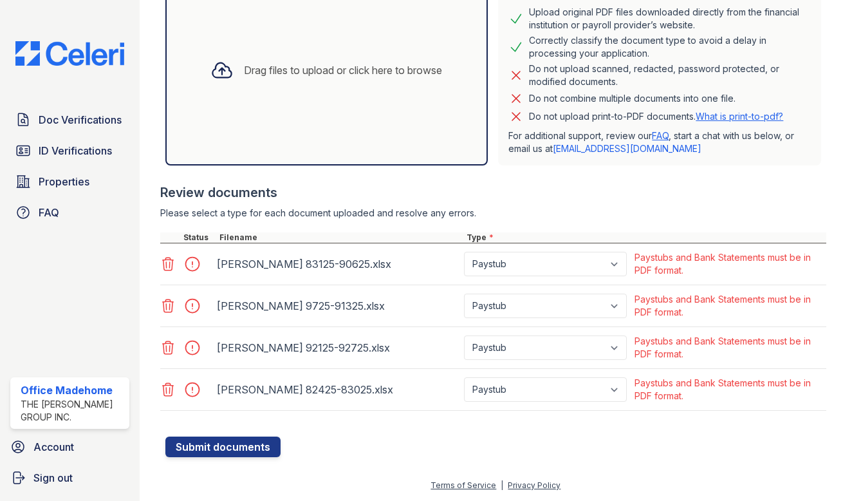
click at [171, 263] on icon at bounding box center [167, 263] width 15 height 15
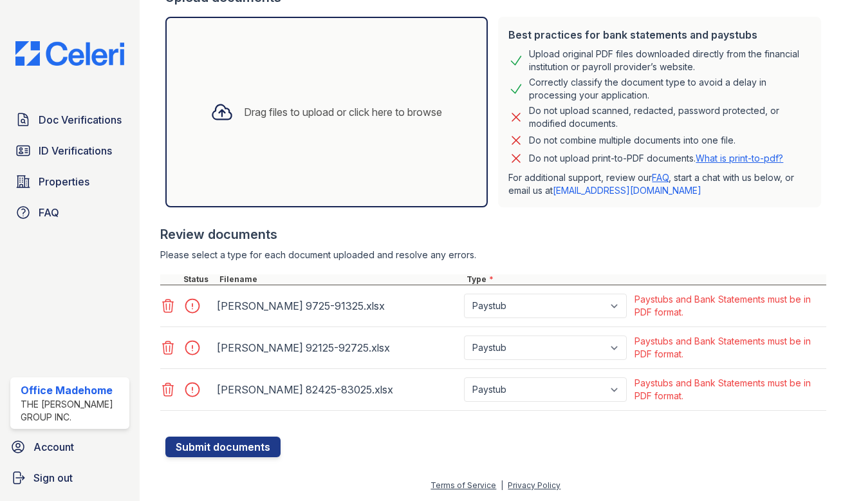
click at [171, 293] on div at bounding box center [187, 305] width 54 height 31
click at [172, 309] on icon at bounding box center [167, 305] width 15 height 15
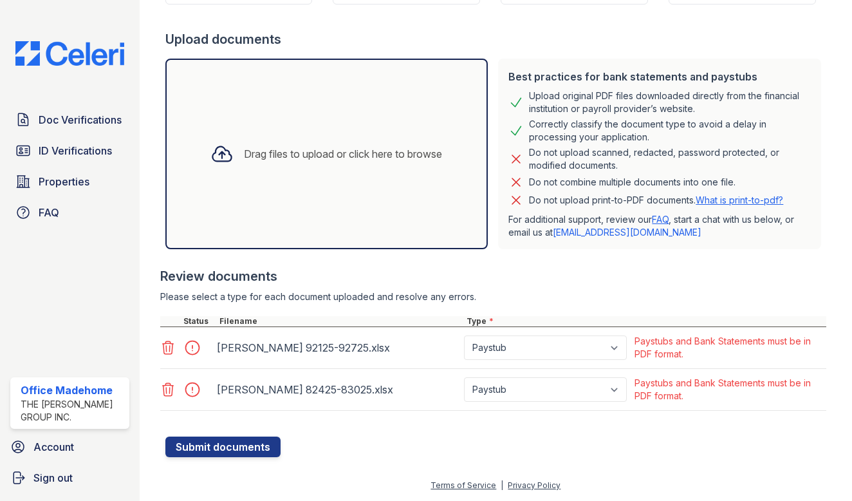
click at [165, 339] on div at bounding box center [169, 347] width 18 height 18
click at [167, 354] on icon at bounding box center [167, 347] width 11 height 13
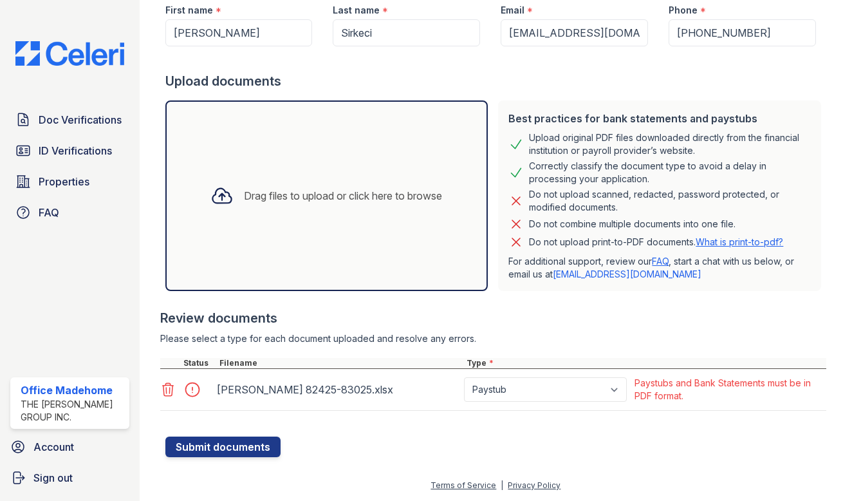
click at [162, 385] on icon at bounding box center [167, 389] width 15 height 15
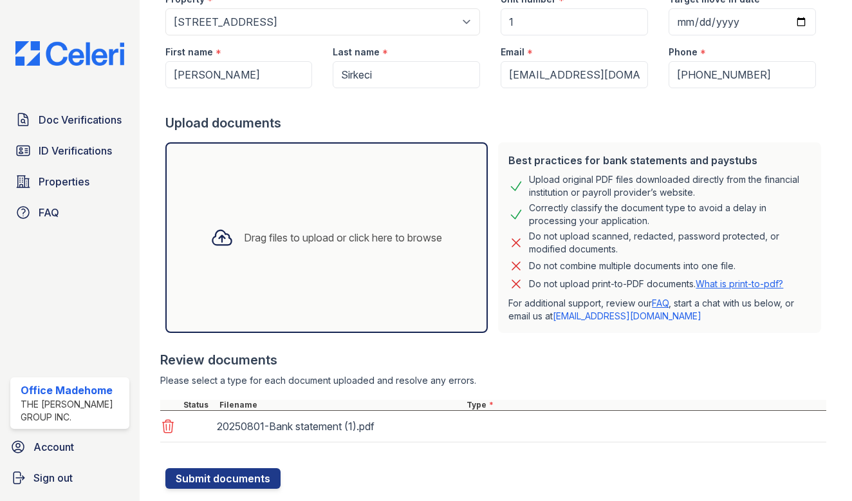
scroll to position [203, 0]
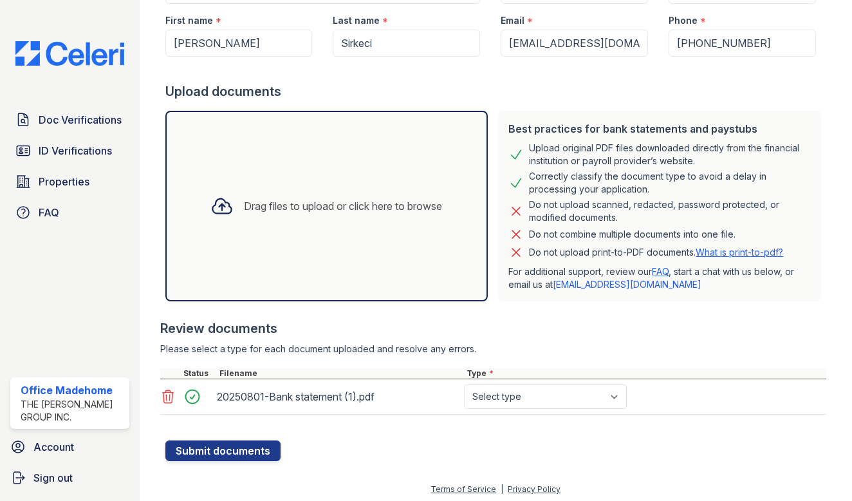
click at [530, 386] on div "20250801-Bank statement (1).pdf Select type Paystub Bank Statement Offer Letter…" at bounding box center [493, 396] width 667 height 35
select select "bank_statement"
click at [245, 447] on button "Submit documents" at bounding box center [222, 450] width 115 height 21
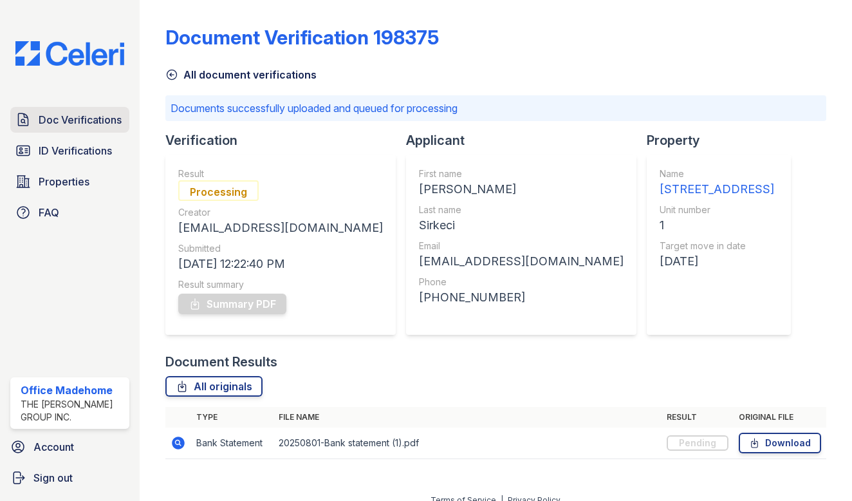
click at [78, 120] on span "Doc Verifications" at bounding box center [80, 119] width 83 height 15
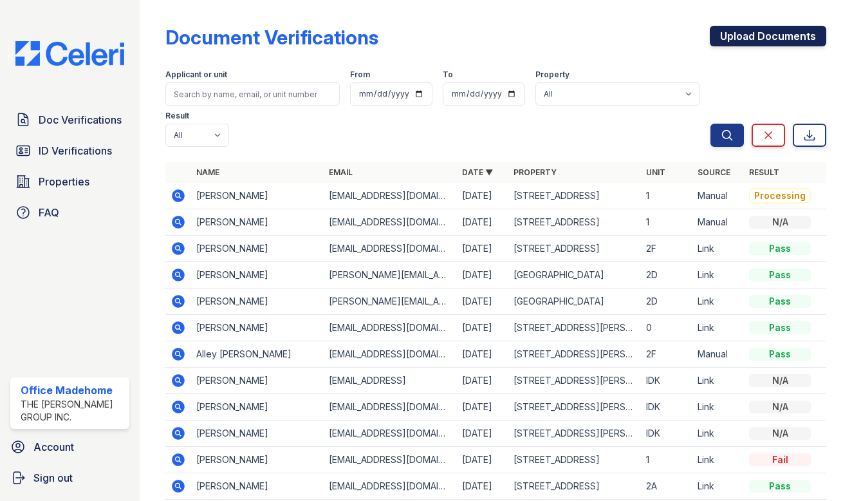
click at [795, 37] on link "Upload Documents" at bounding box center [768, 36] width 116 height 21
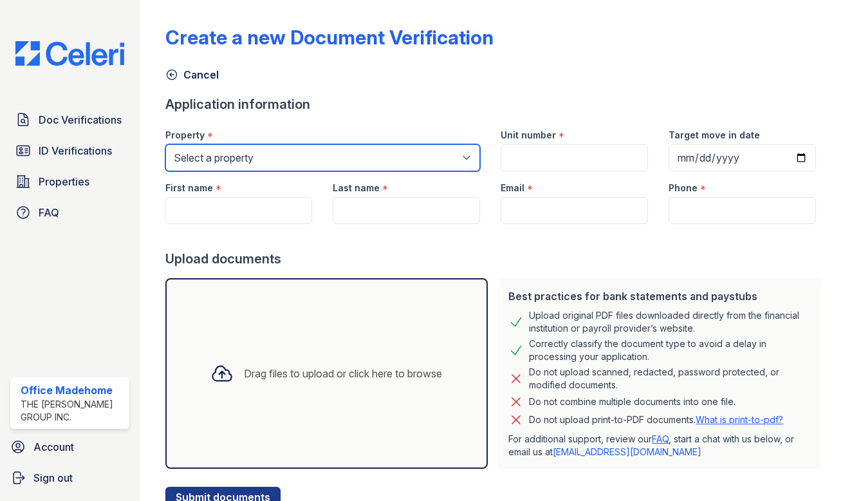
select select "5234"
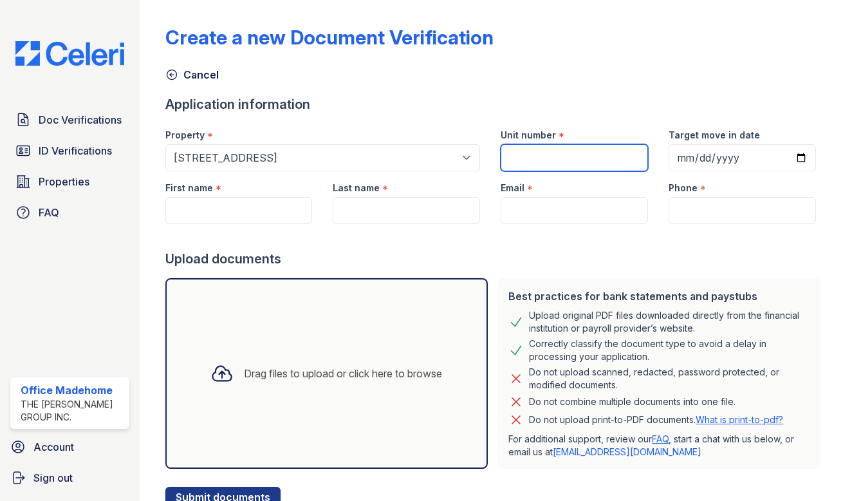
click at [536, 146] on input "Unit number" at bounding box center [574, 157] width 147 height 27
type input "1"
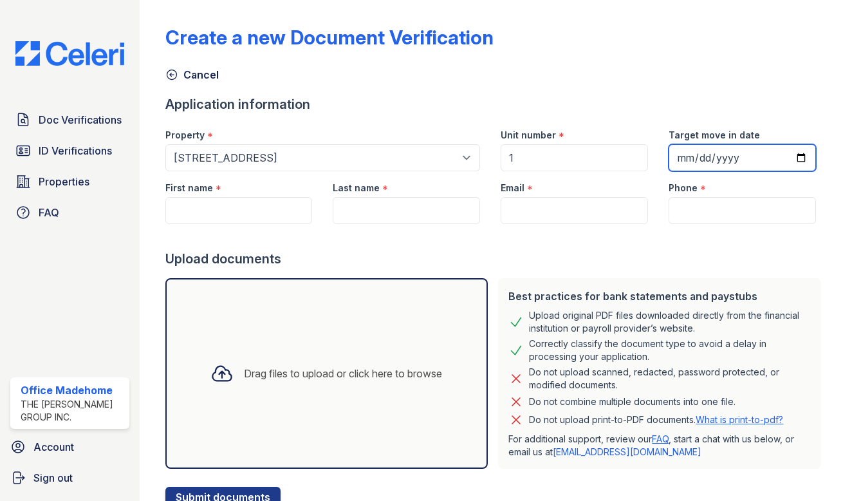
click at [699, 160] on input "Target move in date" at bounding box center [742, 157] width 147 height 27
type input "[DATE]"
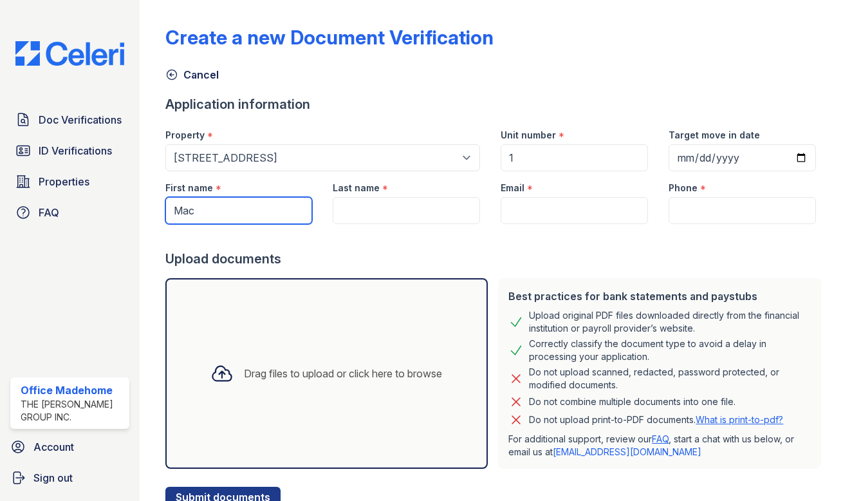
type input "Mac"
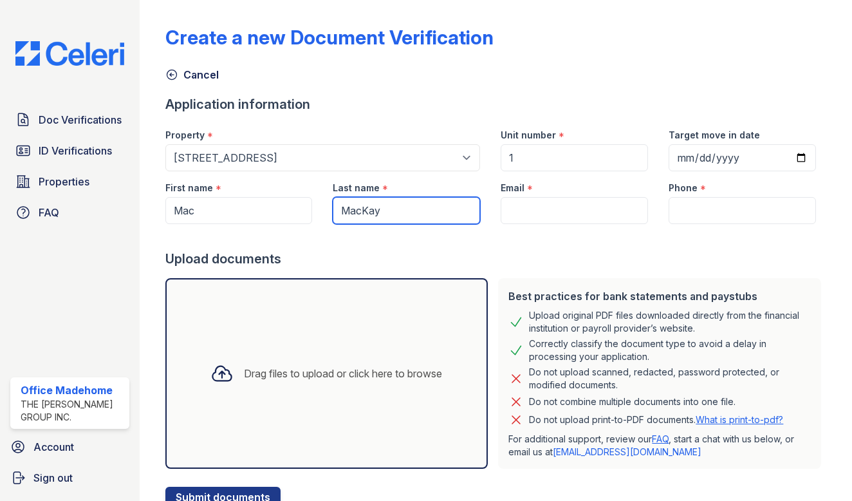
type input "MacKay"
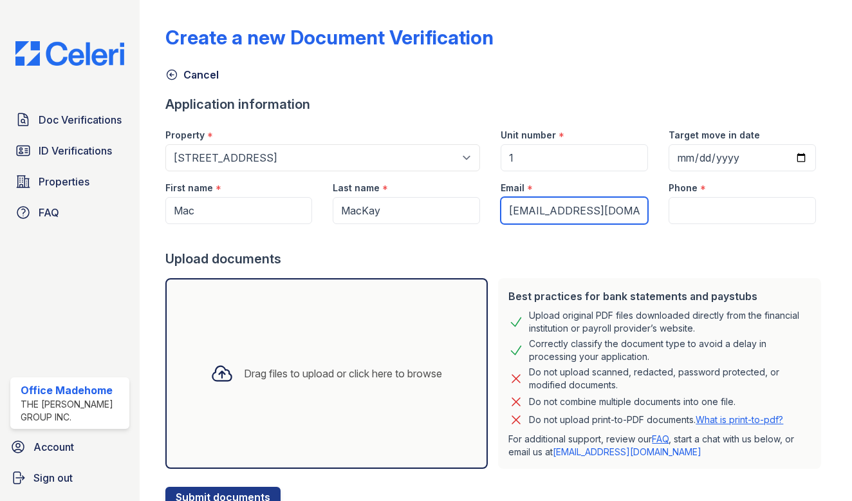
type input "[EMAIL_ADDRESS][DOMAIN_NAME]"
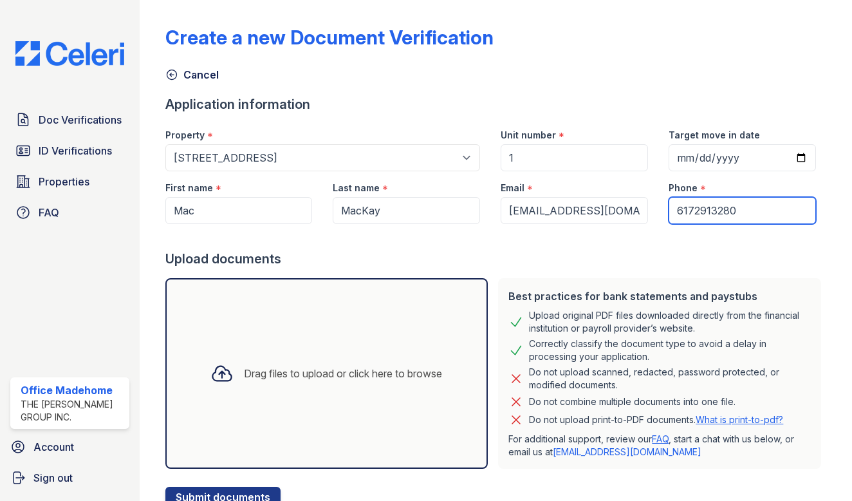
type input "6172913280"
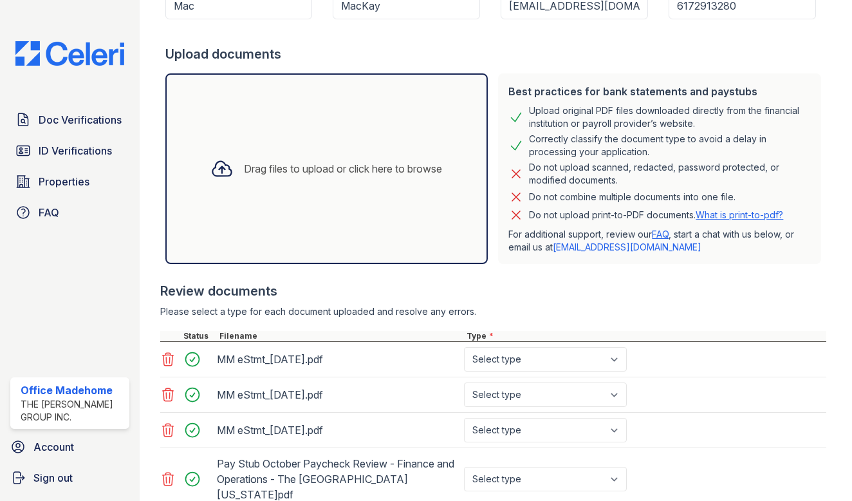
scroll to position [383, 0]
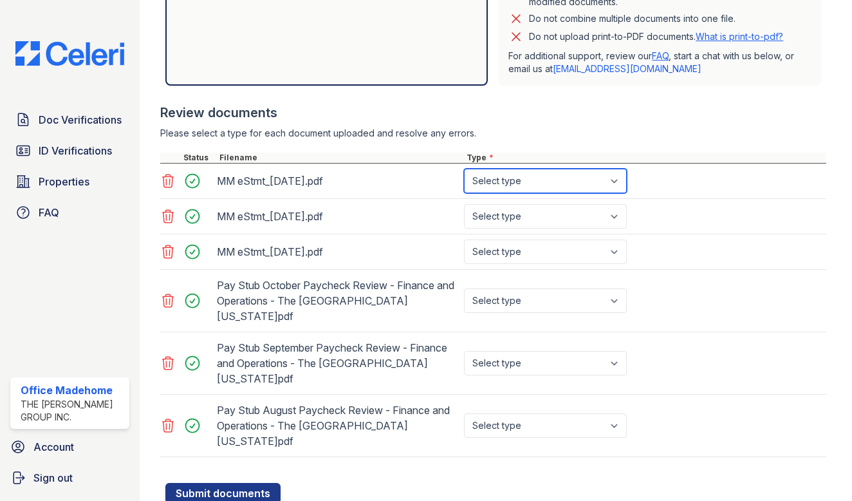
select select "bank_statement"
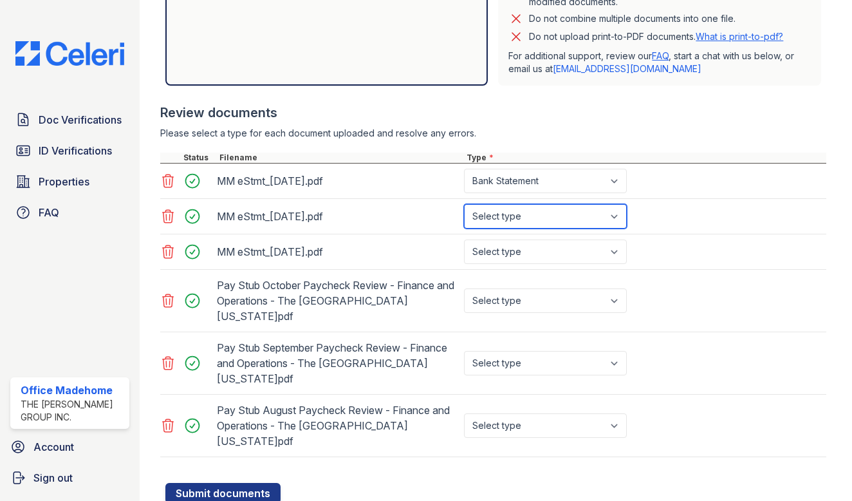
select select "bank_statement"
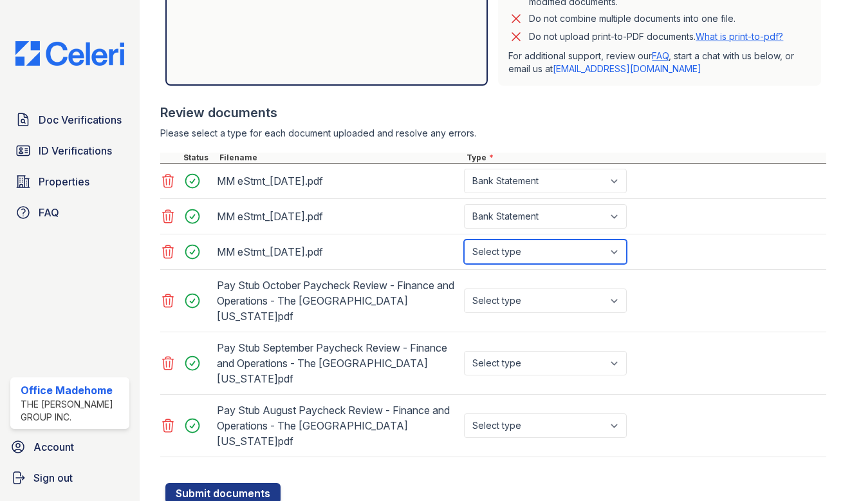
select select "bank_statement"
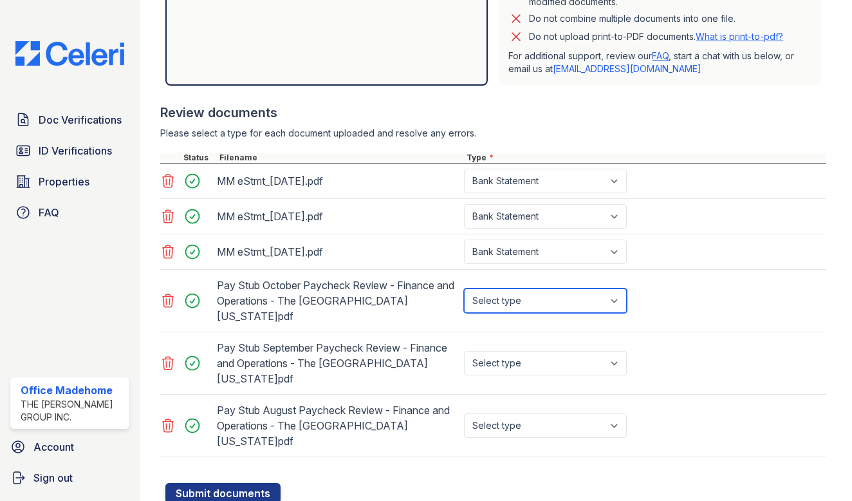
select select "paystub"
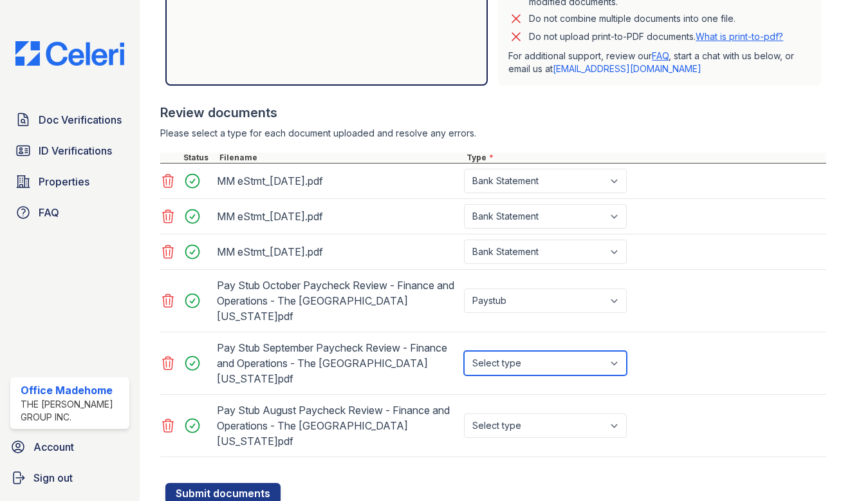
select select "paystub"
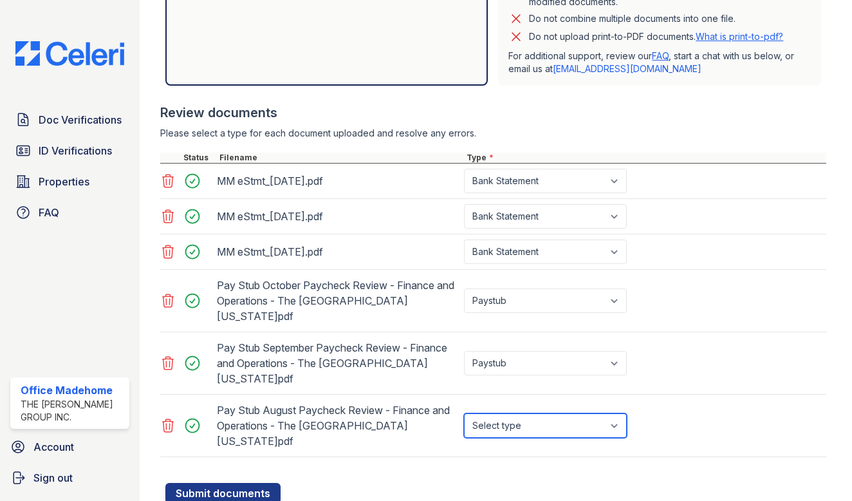
select select "paystub"
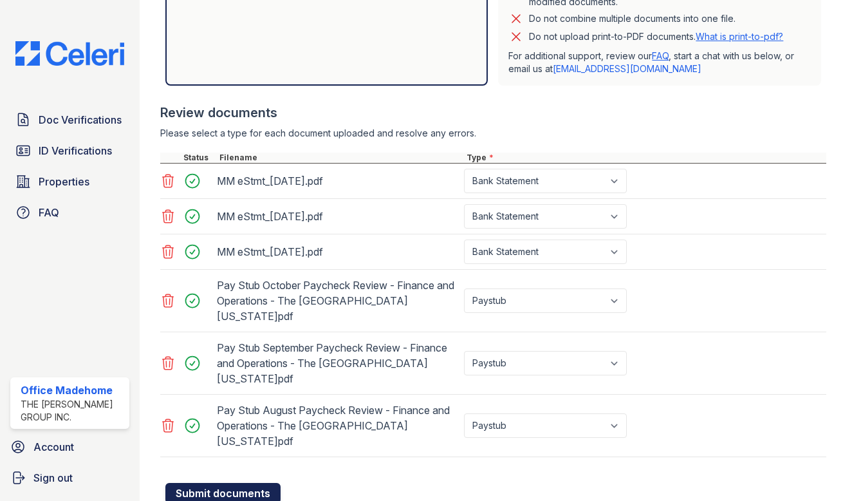
click at [224, 483] on button "Submit documents" at bounding box center [222, 493] width 115 height 21
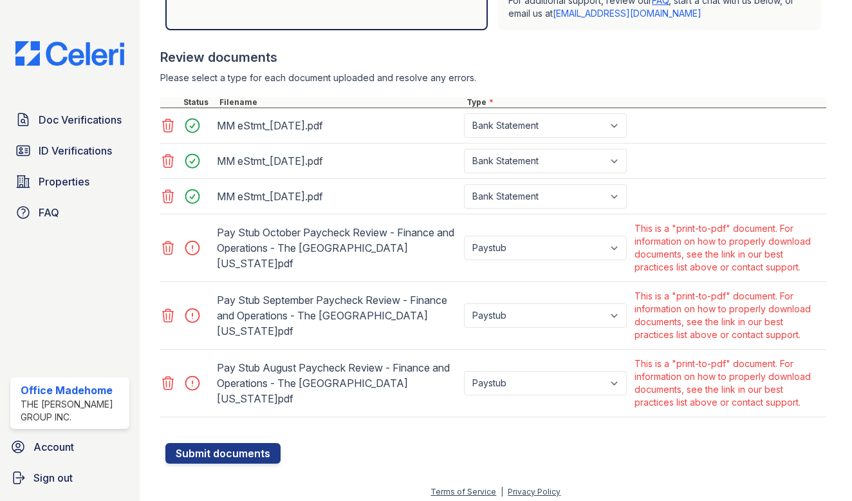
scroll to position [481, 0]
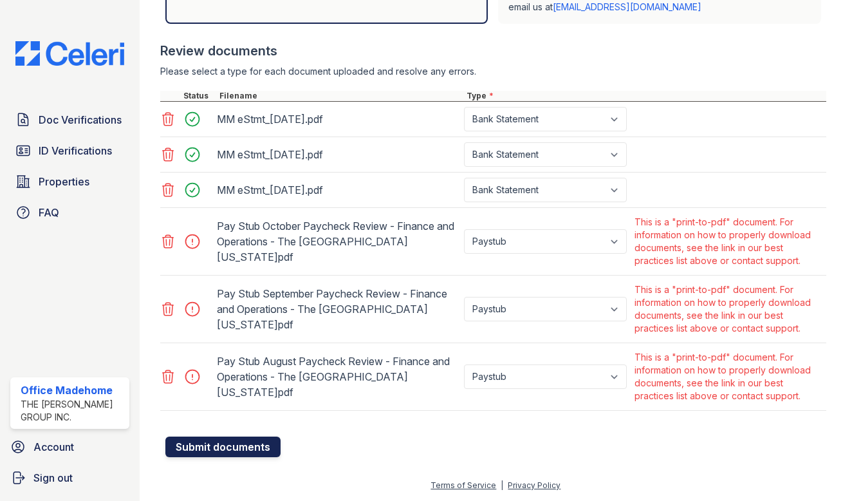
click at [228, 453] on button "Submit documents" at bounding box center [222, 446] width 115 height 21
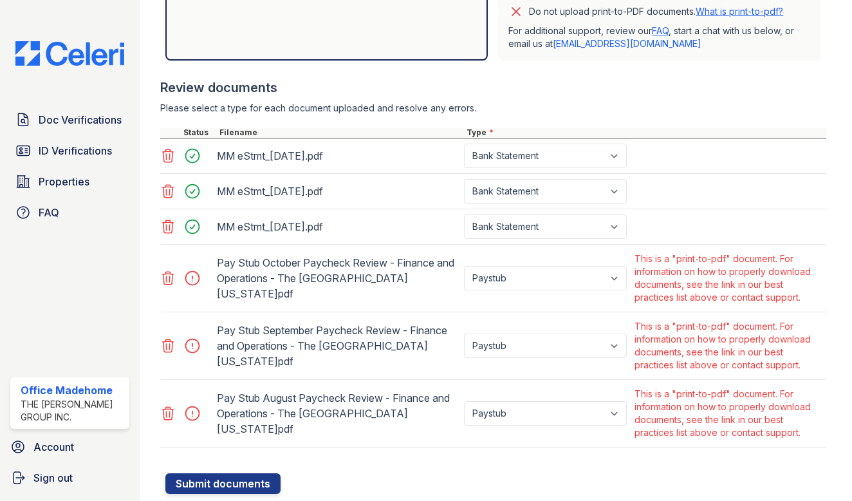
scroll to position [461, 0]
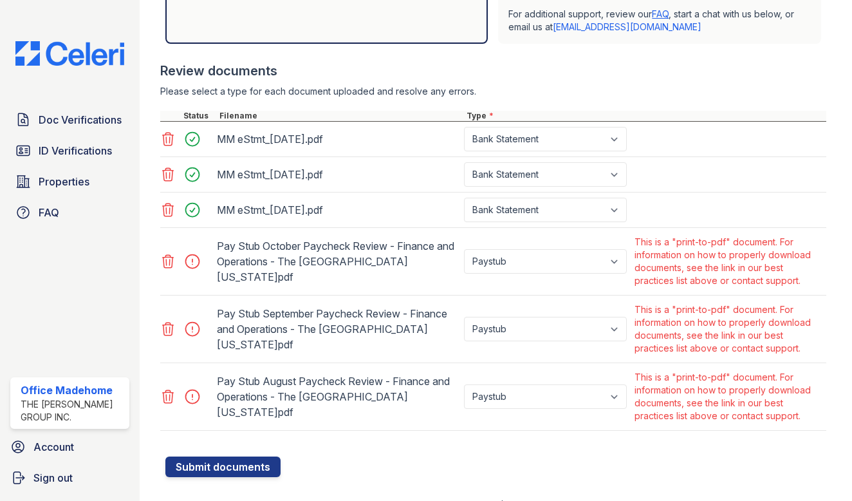
click at [169, 260] on icon at bounding box center [167, 261] width 11 height 13
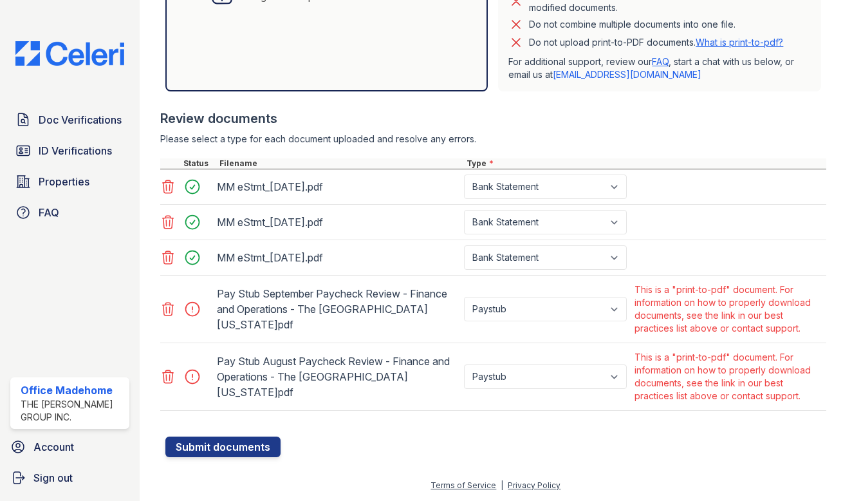
click at [163, 308] on icon at bounding box center [167, 308] width 11 height 13
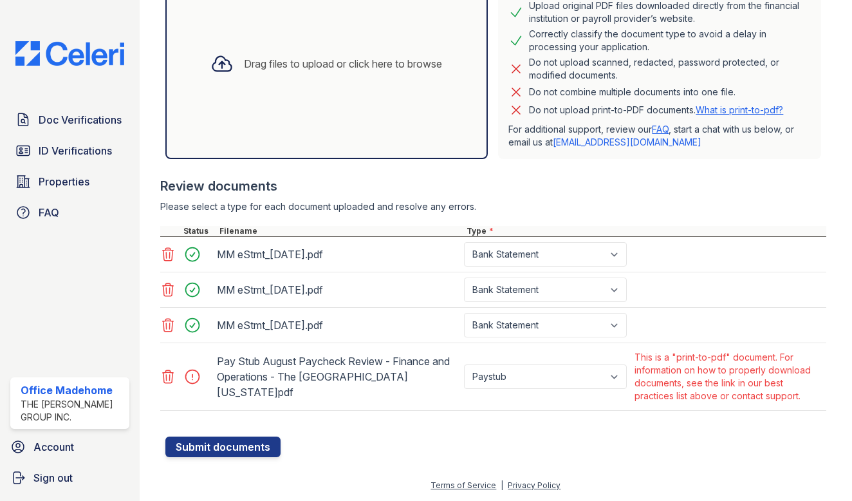
click at [168, 365] on div at bounding box center [187, 376] width 54 height 57
click at [171, 376] on icon at bounding box center [167, 376] width 15 height 15
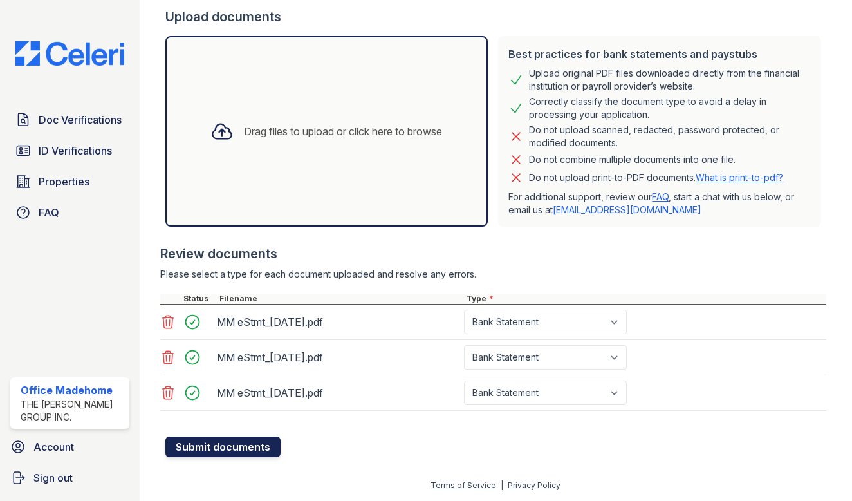
click at [233, 437] on button "Submit documents" at bounding box center [222, 446] width 115 height 21
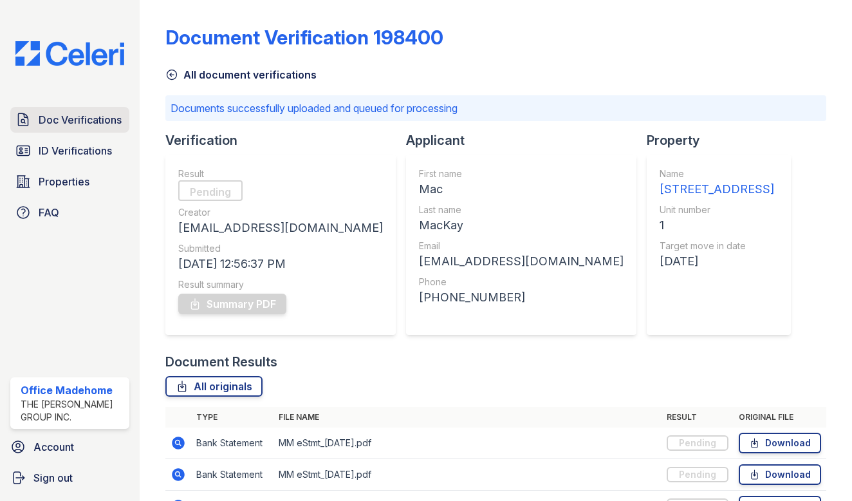
click at [50, 120] on span "Doc Verifications" at bounding box center [80, 119] width 83 height 15
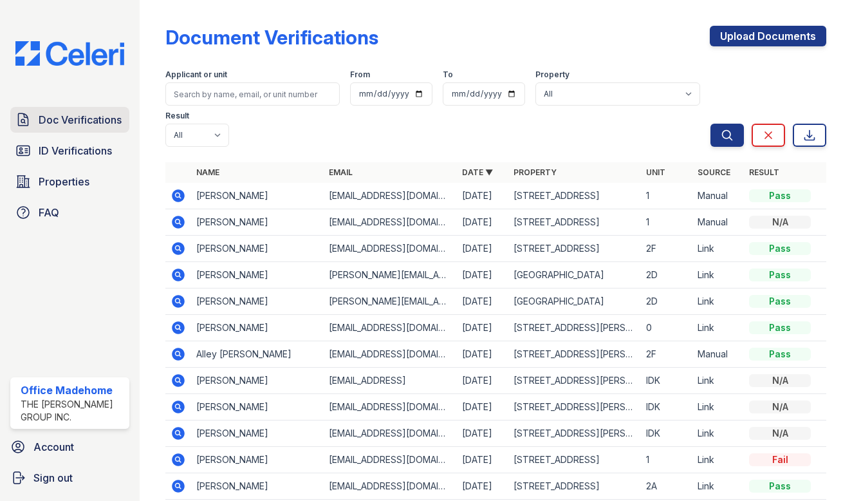
click at [106, 124] on span "Doc Verifications" at bounding box center [80, 119] width 83 height 15
